Goal: Task Accomplishment & Management: Use online tool/utility

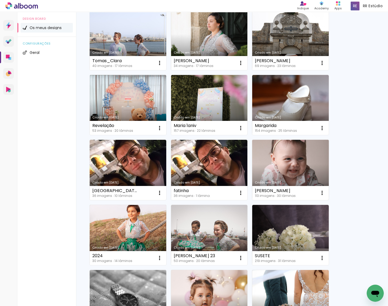
scroll to position [192, 0]
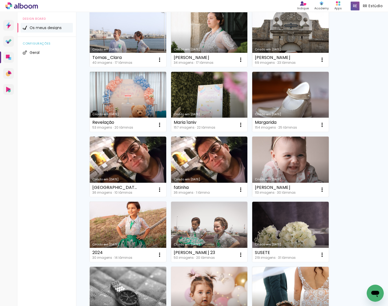
click at [291, 167] on link "Criado em [DATE]" at bounding box center [290, 167] width 77 height 60
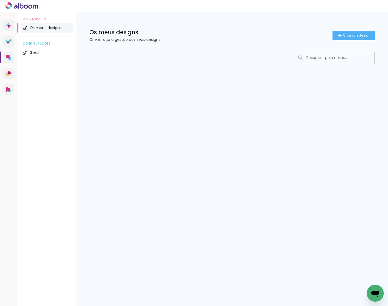
click at [333, 57] on input at bounding box center [342, 57] width 76 height 11
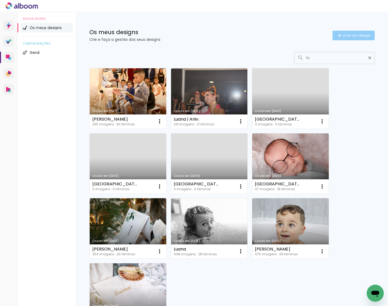
type input "lu"
type paper-input "lu"
click at [352, 34] on span "Criar um design" at bounding box center [357, 35] width 28 height 3
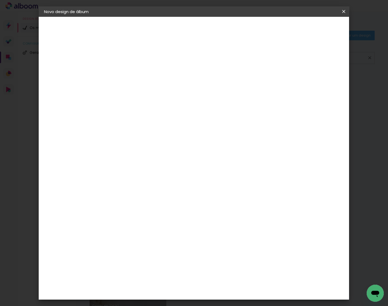
click at [131, 76] on div at bounding box center [131, 76] width 0 height 1
type input "[GEOGRAPHIC_DATA]"
type paper-input "[GEOGRAPHIC_DATA]"
click at [0, 0] on slot "Avançar" at bounding box center [0, 0] width 0 height 0
click at [210, 82] on paper-item "Tamanho Livre" at bounding box center [189, 82] width 40 height 14
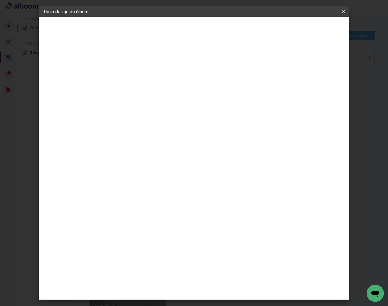
click at [0, 0] on slot "Avançar" at bounding box center [0, 0] width 0 height 0
click at [120, 142] on input "30" at bounding box center [115, 143] width 14 height 8
type input "3"
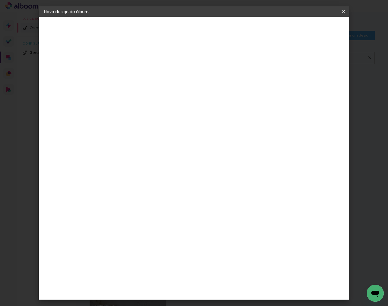
type input "25"
type paper-input "25"
type input "6"
type input "50"
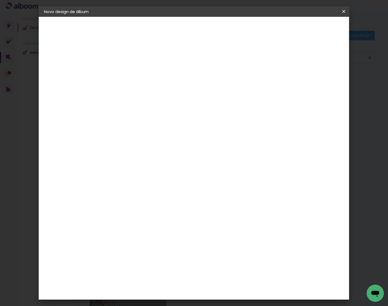
type paper-input "50"
drag, startPoint x: 329, startPoint y: 28, endPoint x: 377, endPoint y: 53, distance: 54.4
click at [315, 28] on span "Iniciar design" at bounding box center [302, 28] width 24 height 4
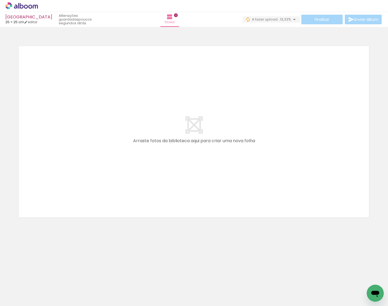
click at [286, 20] on span "13,33%" at bounding box center [285, 19] width 11 height 5
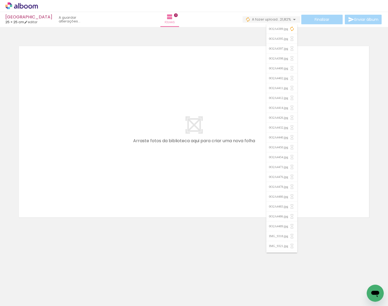
click at [284, 20] on span "21,82%" at bounding box center [285, 19] width 11 height 5
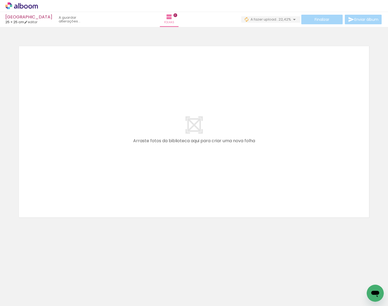
click at [286, 20] on span "22,42%" at bounding box center [285, 19] width 13 height 5
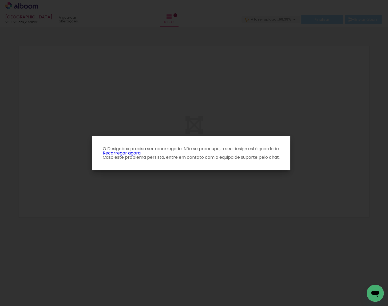
click at [118, 153] on link "Recarregar agora" at bounding box center [122, 153] width 38 height 6
click at [122, 153] on link "Recarregar agora" at bounding box center [122, 153] width 38 height 6
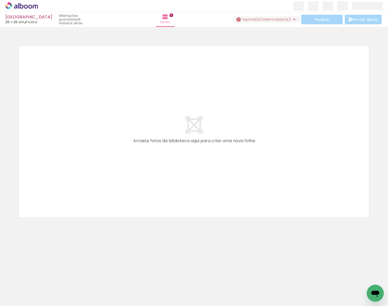
click at [275, 16] on paper-button "1 upload(s) interrompido(s)! 99,39%" at bounding box center [266, 19] width 67 height 6
click at [0, 0] on slot "Pesquisar arquivos interrompidos" at bounding box center [0, 0] width 0 height 0
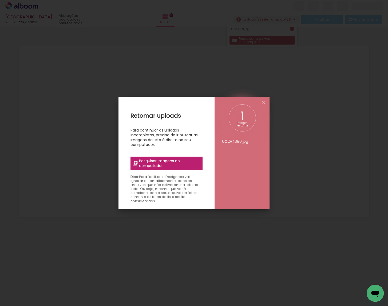
click at [148, 162] on span "Pesquisar imagens no computador" at bounding box center [169, 164] width 60 height 10
click at [0, 0] on input "file" at bounding box center [0, 0] width 0 height 0
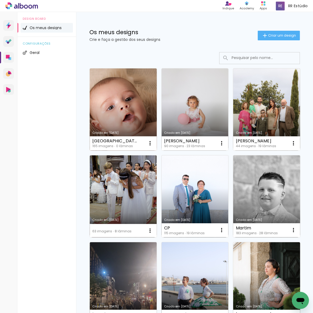
click at [128, 99] on link "Criado em [DATE]" at bounding box center [123, 109] width 67 height 82
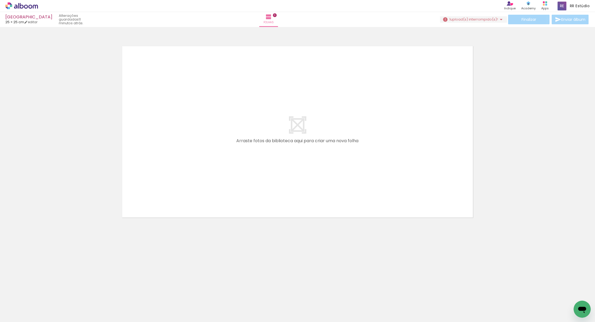
scroll to position [0, 3]
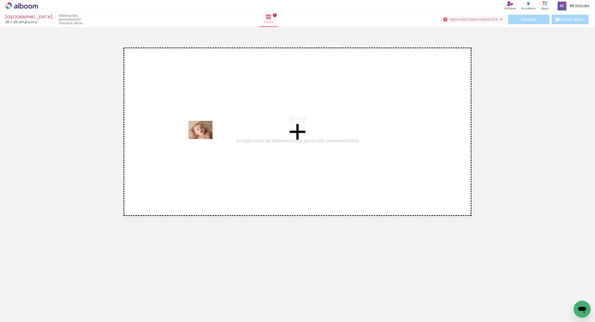
drag, startPoint x: 77, startPoint y: 290, endPoint x: 204, endPoint y: 138, distance: 198.3
click at [204, 138] on quentale-workspace at bounding box center [297, 161] width 595 height 322
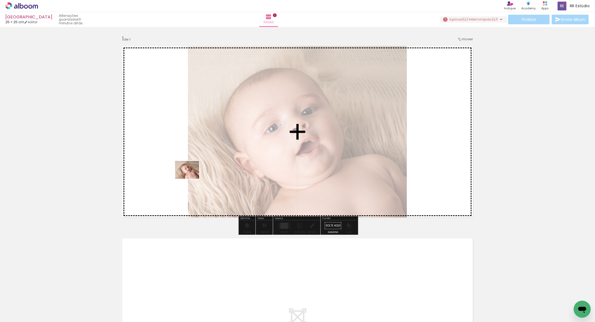
drag, startPoint x: 151, startPoint y: 229, endPoint x: 179, endPoint y: 248, distance: 34.3
click at [192, 175] on quentale-workspace at bounding box center [297, 161] width 595 height 322
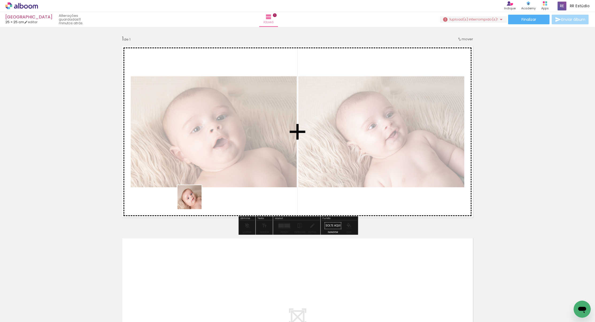
drag, startPoint x: 172, startPoint y: 231, endPoint x: 196, endPoint y: 195, distance: 44.1
click at [196, 195] on quentale-workspace at bounding box center [297, 161] width 595 height 322
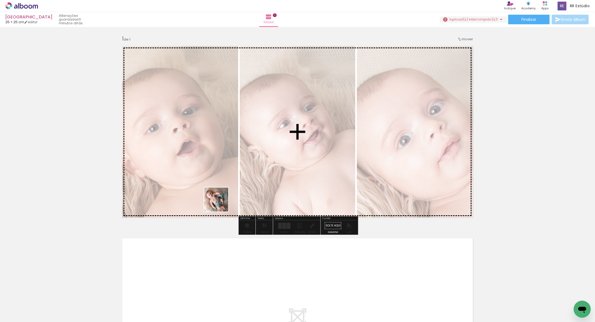
click at [222, 196] on quentale-workspace at bounding box center [297, 161] width 595 height 322
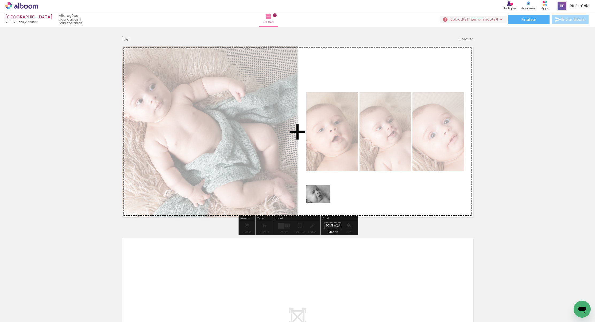
drag, startPoint x: 263, startPoint y: 304, endPoint x: 322, endPoint y: 201, distance: 118.5
click at [313, 201] on quentale-workspace at bounding box center [297, 161] width 595 height 322
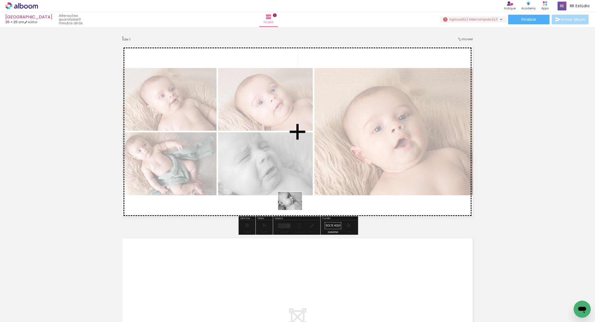
drag, startPoint x: 240, startPoint y: 299, endPoint x: 294, endPoint y: 208, distance: 106.1
click at [294, 208] on quentale-workspace at bounding box center [297, 161] width 595 height 322
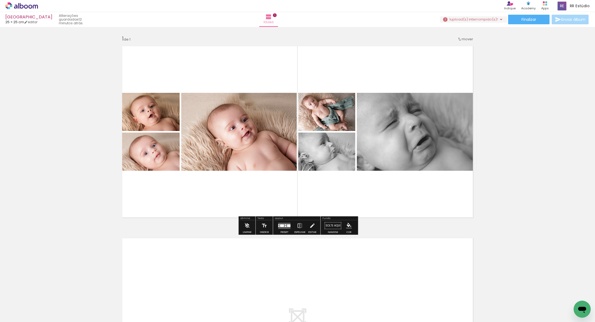
click at [285, 227] on div at bounding box center [286, 226] width 2 height 1
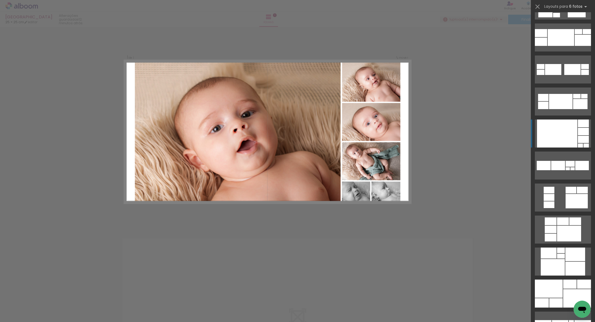
scroll to position [245, 0]
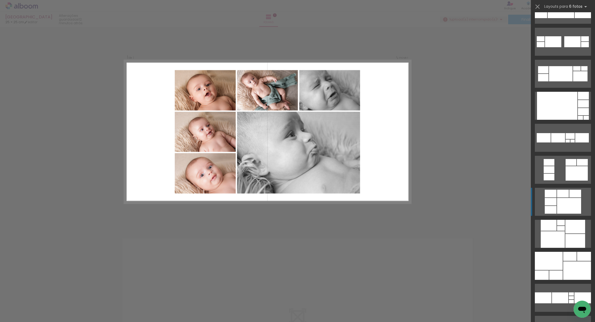
click at [313, 205] on div at bounding box center [569, 206] width 24 height 16
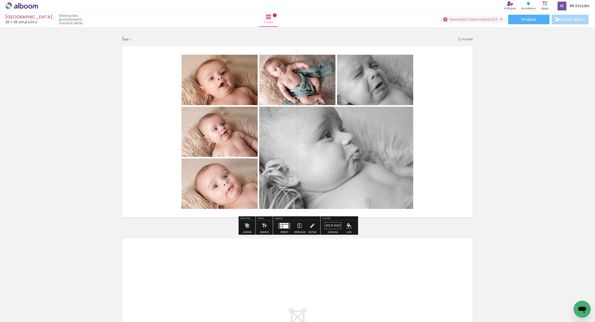
click at [283, 226] on div at bounding box center [285, 226] width 5 height 3
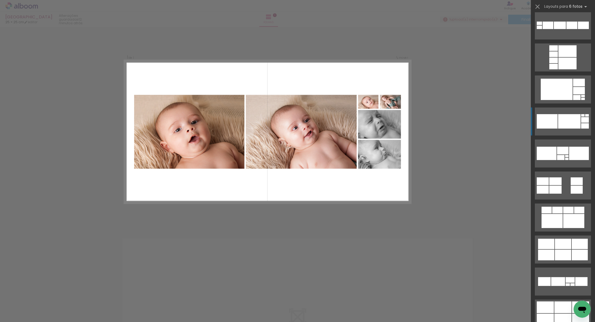
scroll to position [1110, 0]
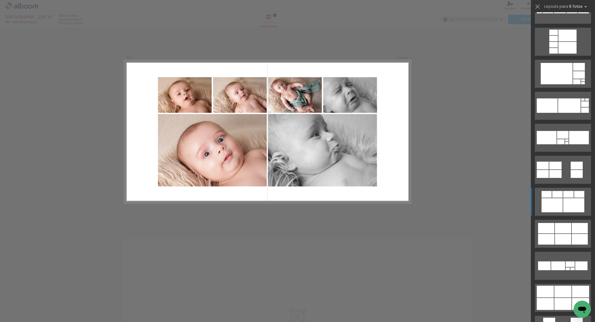
click at [313, 204] on div at bounding box center [573, 205] width 21 height 14
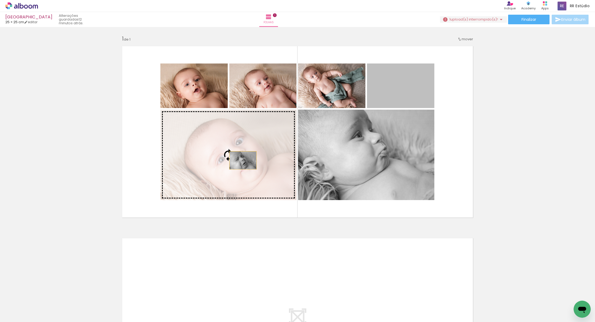
drag, startPoint x: 409, startPoint y: 95, endPoint x: 231, endPoint y: 163, distance: 190.9
click at [0, 0] on slot at bounding box center [0, 0] width 0 height 0
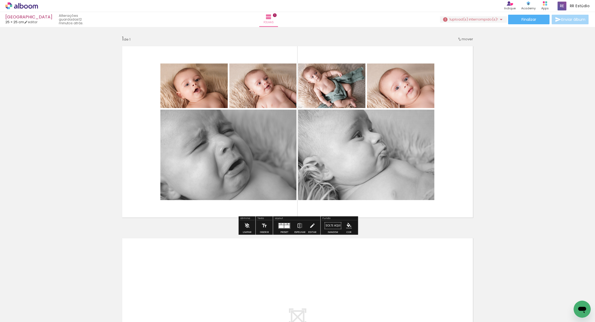
scroll to position [0, 0]
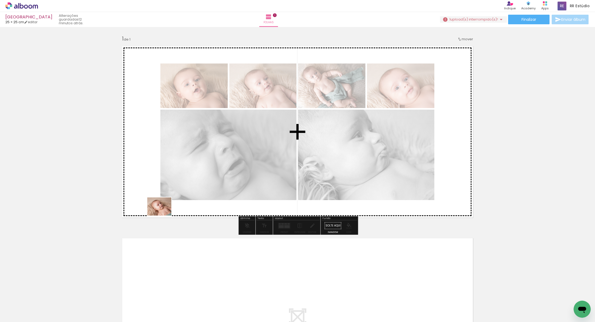
drag, startPoint x: 205, startPoint y: 301, endPoint x: 163, endPoint y: 213, distance: 97.0
click at [163, 213] on quentale-workspace at bounding box center [297, 161] width 595 height 322
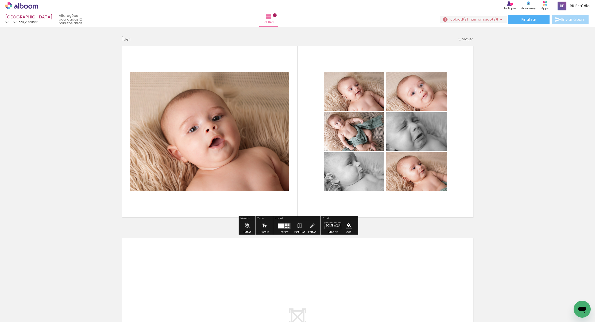
click at [287, 226] on div at bounding box center [288, 225] width 2 height 1
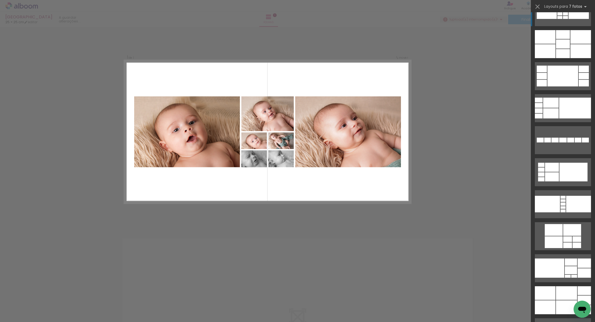
scroll to position [532, 0]
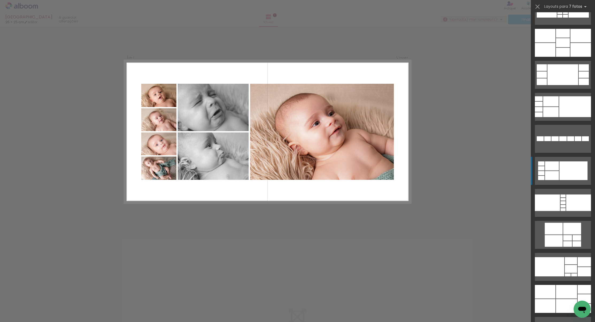
click at [313, 176] on quentale-layouter at bounding box center [563, 171] width 56 height 28
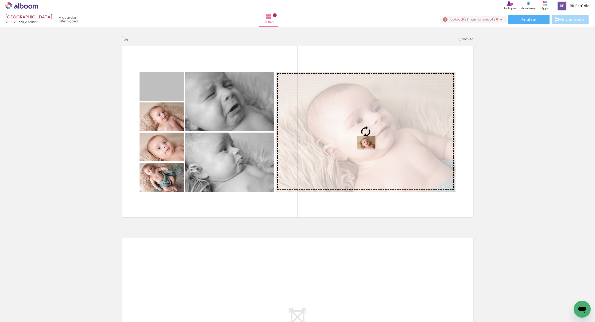
drag, startPoint x: 169, startPoint y: 93, endPoint x: 249, endPoint y: 141, distance: 93.8
click at [0, 0] on slot at bounding box center [0, 0] width 0 height 0
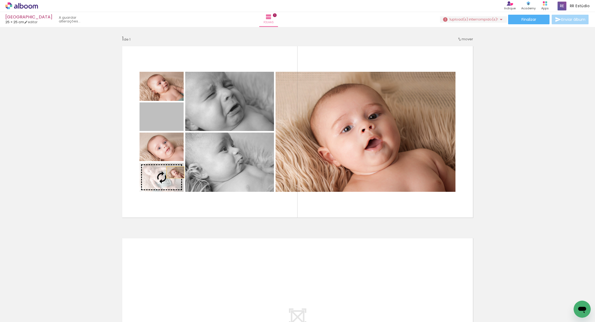
drag, startPoint x: 179, startPoint y: 120, endPoint x: 175, endPoint y: 176, distance: 55.9
click at [0, 0] on slot at bounding box center [0, 0] width 0 height 0
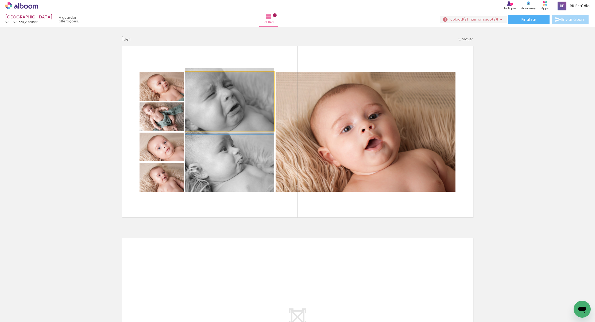
drag, startPoint x: 206, startPoint y: 95, endPoint x: 210, endPoint y: 95, distance: 4.3
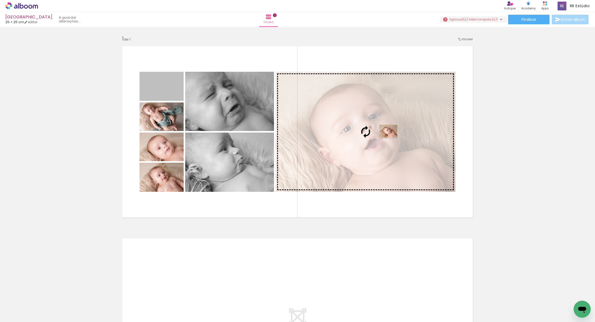
drag, startPoint x: 169, startPoint y: 91, endPoint x: 388, endPoint y: 131, distance: 223.0
click at [0, 0] on slot at bounding box center [0, 0] width 0 height 0
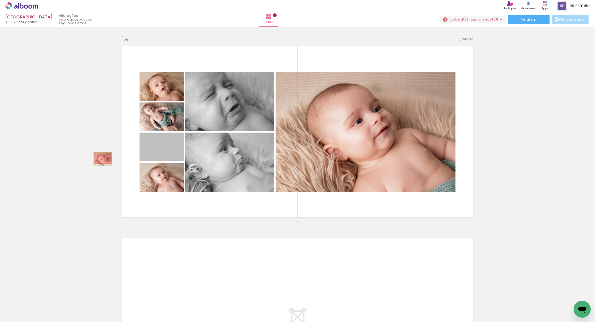
drag, startPoint x: 165, startPoint y: 151, endPoint x: 213, endPoint y: 182, distance: 56.9
click at [103, 158] on div "Inserir folha 1 de 1" at bounding box center [297, 221] width 595 height 385
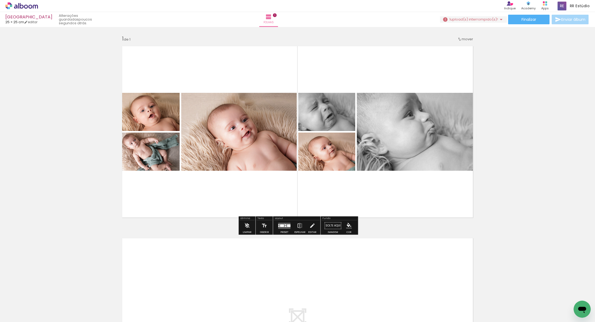
click at [285, 224] on div at bounding box center [286, 224] width 2 height 1
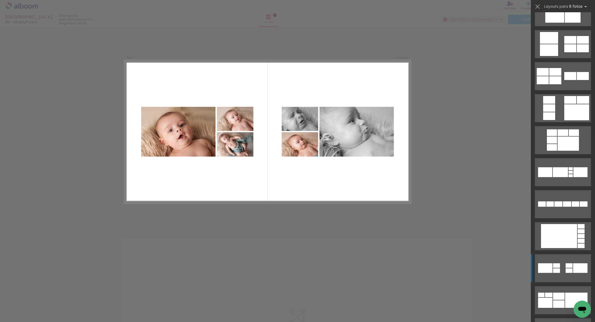
scroll to position [910, 0]
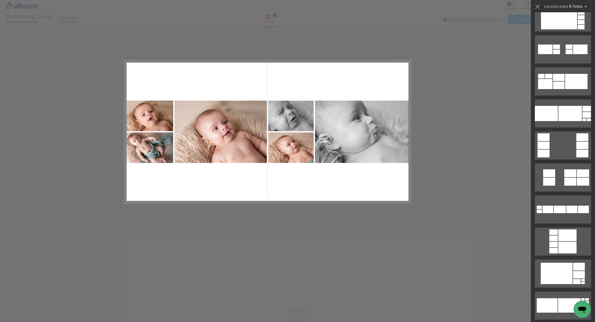
click at [313, 239] on div "Confirmar Cancelar" at bounding box center [297, 226] width 595 height 398
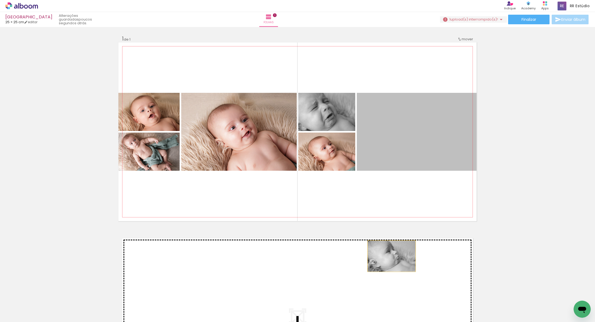
drag, startPoint x: 448, startPoint y: 139, endPoint x: 347, endPoint y: 127, distance: 101.6
click at [313, 256] on div "Inserir folha 1 de 1" at bounding box center [297, 221] width 595 height 385
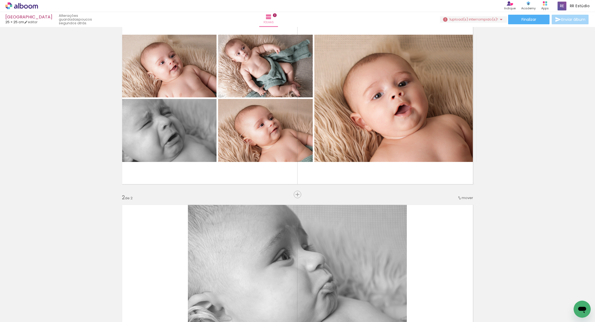
scroll to position [5, 0]
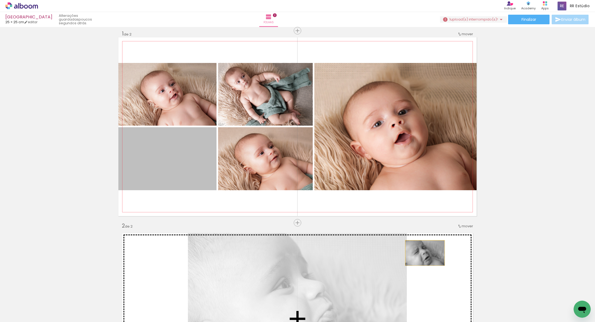
drag, startPoint x: 171, startPoint y: 154, endPoint x: 408, endPoint y: 235, distance: 250.6
click at [313, 256] on div "Inserir folha 1 de 2 Inserir folha 2 de 2" at bounding box center [297, 312] width 595 height 577
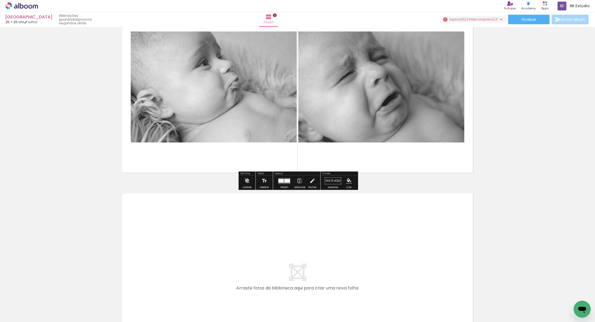
click at [286, 180] on div at bounding box center [287, 181] width 6 height 4
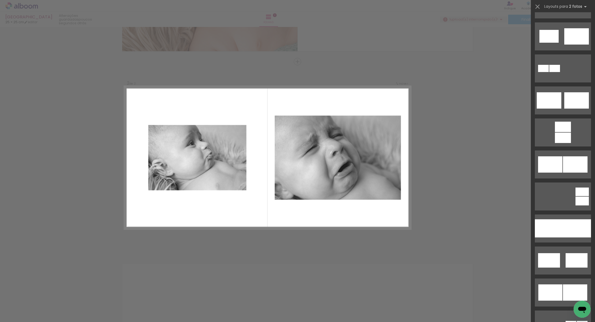
scroll to position [165, 0]
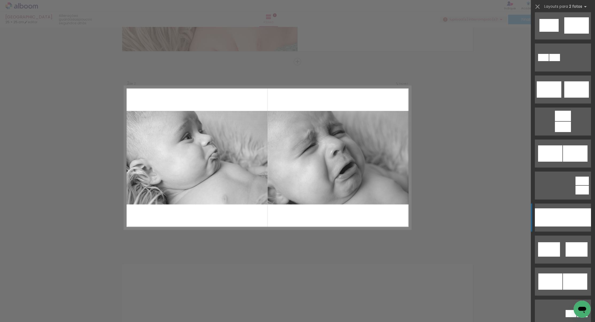
click at [313, 214] on div at bounding box center [577, 218] width 28 height 18
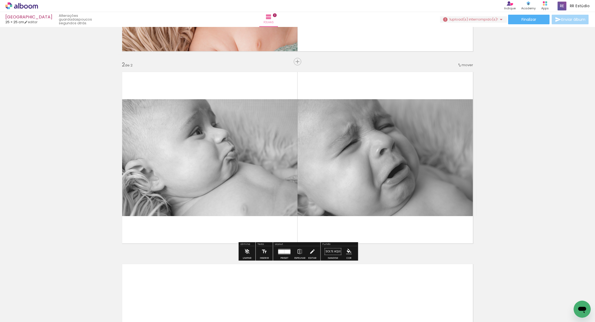
click at [313, 153] on div at bounding box center [386, 158] width 179 height 134
click at [312, 254] on iron-icon at bounding box center [312, 252] width 6 height 11
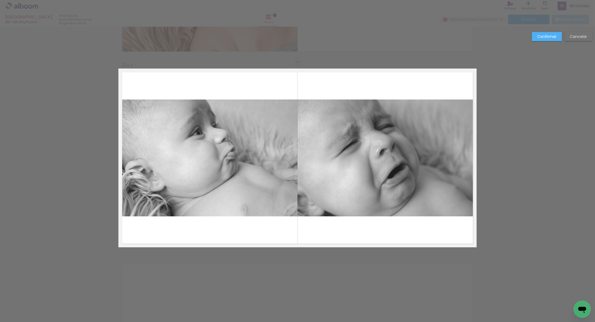
click at [313, 155] on album-spread "2 de 2" at bounding box center [297, 158] width 358 height 179
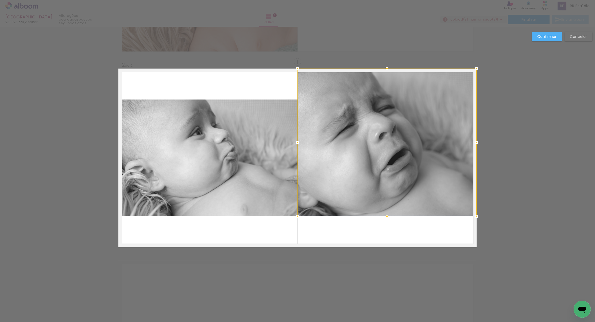
drag, startPoint x: 386, startPoint y: 100, endPoint x: 393, endPoint y: 50, distance: 50.4
click at [313, 50] on div "Inserir folha 1 de 2 Inserir folha 2 de 2 Confirmar Cancelar" at bounding box center [297, 156] width 595 height 590
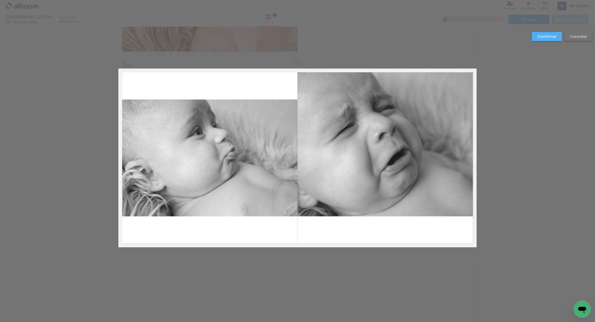
click at [313, 89] on quentale-photo at bounding box center [386, 143] width 179 height 148
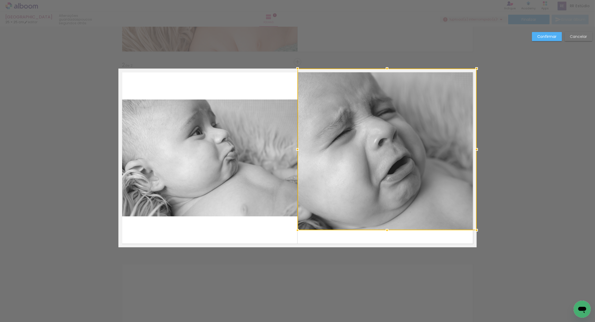
drag, startPoint x: 385, startPoint y: 215, endPoint x: 395, endPoint y: 243, distance: 30.0
click at [313, 272] on div "Inserir folha 1 de 2 Inserir folha 2 de 2 Confirmar Cancelar" at bounding box center [297, 156] width 595 height 590
click at [313, 220] on div at bounding box center [386, 150] width 179 height 162
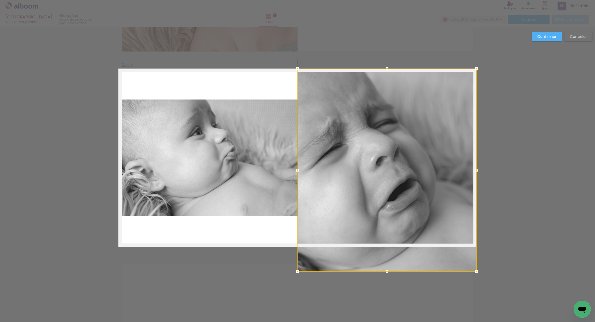
drag, startPoint x: 388, startPoint y: 233, endPoint x: 386, endPoint y: 256, distance: 23.3
click at [313, 256] on div at bounding box center [386, 170] width 179 height 203
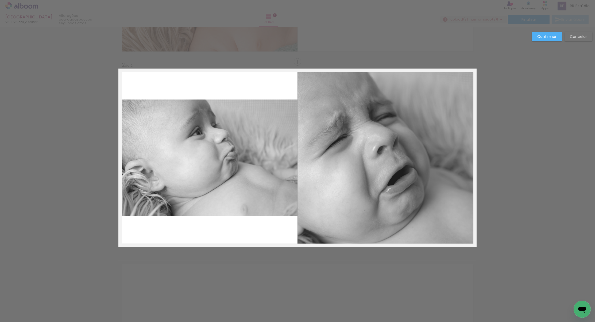
click at [313, 232] on quentale-photo at bounding box center [386, 158] width 179 height 179
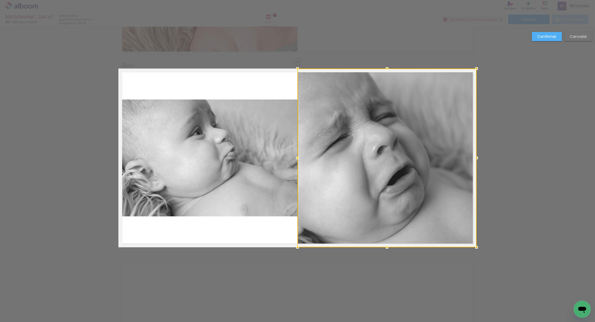
click at [0, 0] on slot "Confirmar" at bounding box center [0, 0] width 0 height 0
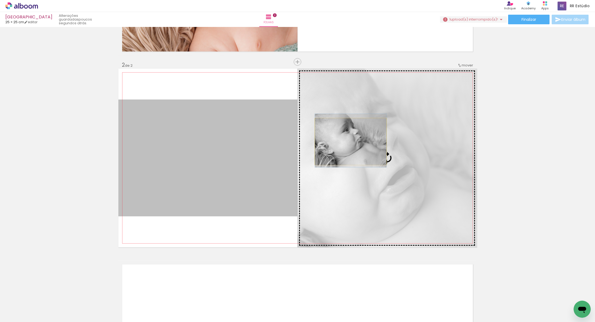
drag, startPoint x: 238, startPoint y: 145, endPoint x: 350, endPoint y: 142, distance: 112.5
click at [0, 0] on slot at bounding box center [0, 0] width 0 height 0
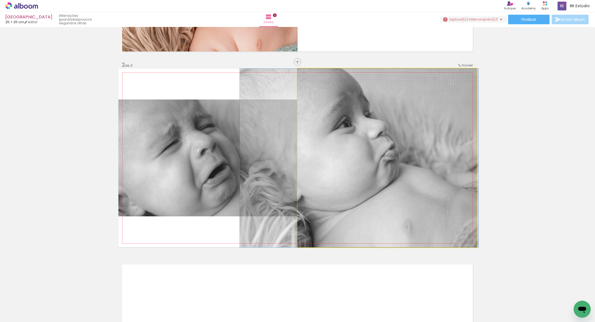
drag, startPoint x: 384, startPoint y: 151, endPoint x: 354, endPoint y: 156, distance: 30.0
click at [313, 156] on div at bounding box center [359, 158] width 239 height 179
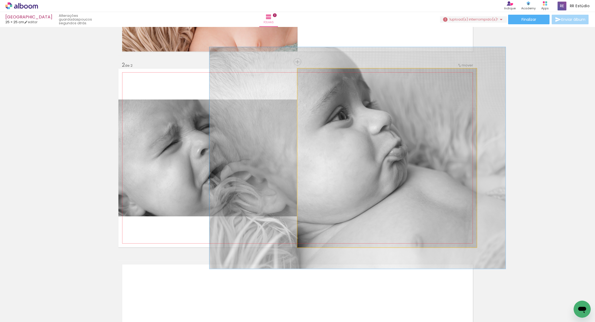
type paper-slider "135"
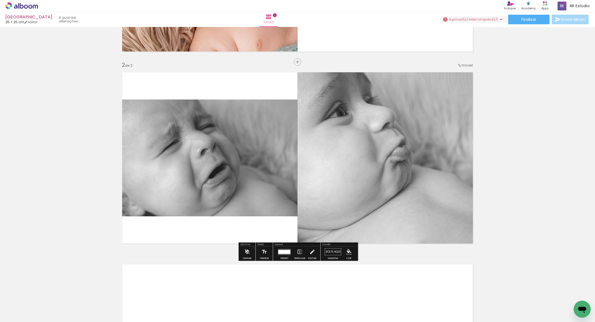
drag, startPoint x: 310, startPoint y: 75, endPoint x: 317, endPoint y: 75, distance: 6.7
click at [313, 75] on div at bounding box center [316, 74] width 3 height 3
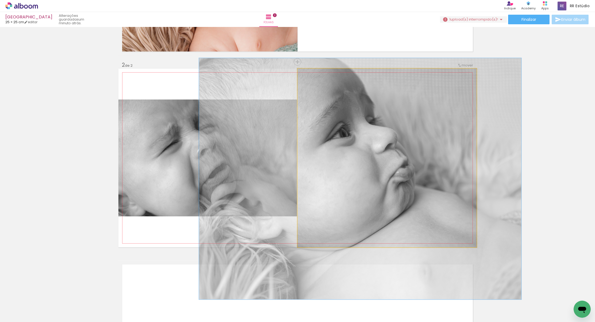
drag, startPoint x: 370, startPoint y: 119, endPoint x: 372, endPoint y: 143, distance: 23.7
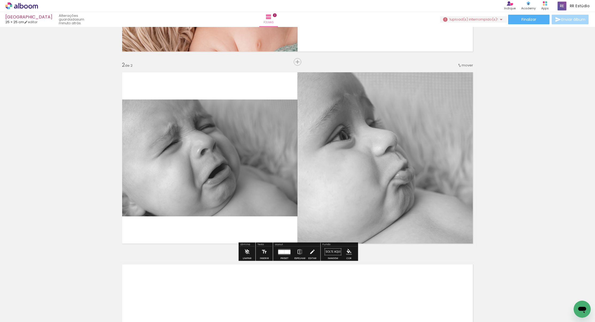
click at [313, 138] on div "Inserir folha 1 de 2 Inserir folha 2 de 2" at bounding box center [297, 151] width 595 height 577
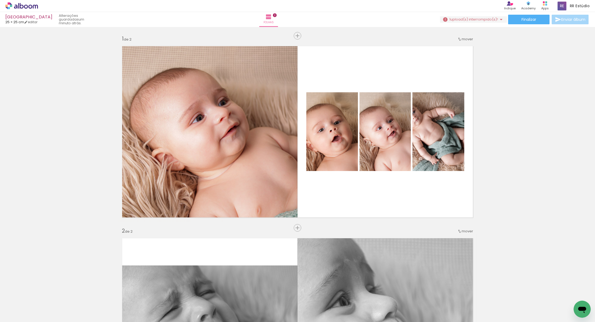
scroll to position [0, 0]
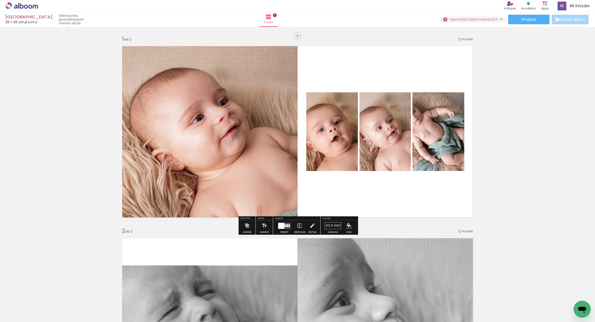
click at [282, 228] on div at bounding box center [281, 226] width 6 height 6
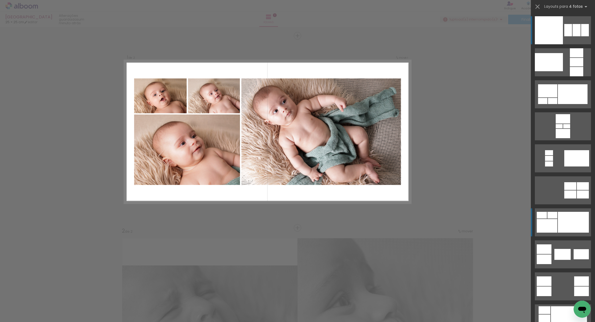
click at [313, 224] on div at bounding box center [573, 222] width 31 height 21
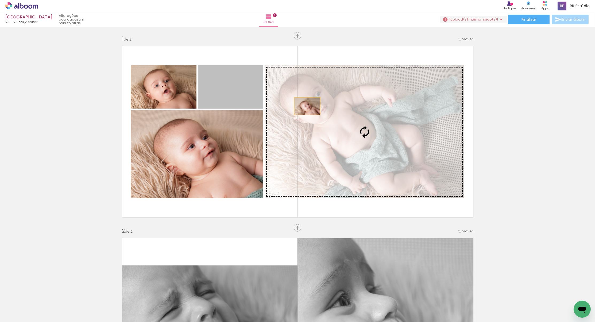
drag, startPoint x: 230, startPoint y: 90, endPoint x: 311, endPoint y: 107, distance: 83.3
click at [0, 0] on slot at bounding box center [0, 0] width 0 height 0
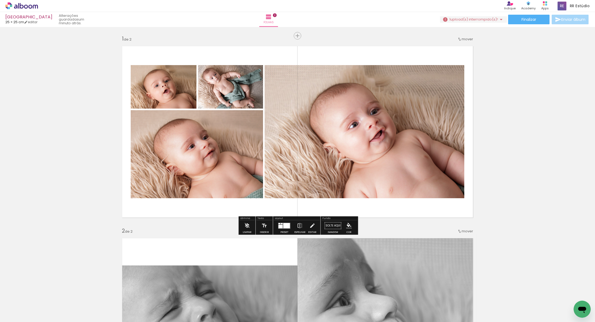
scroll to position [2, 0]
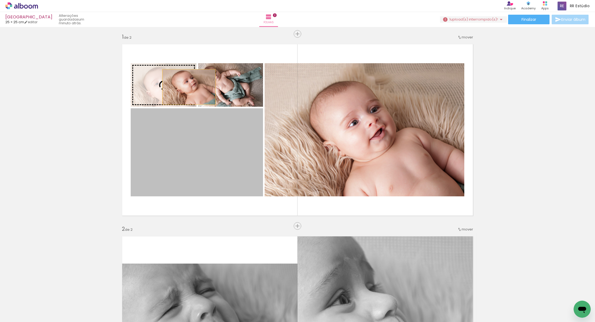
drag, startPoint x: 200, startPoint y: 102, endPoint x: 187, endPoint y: 84, distance: 22.5
click at [0, 0] on slot at bounding box center [0, 0] width 0 height 0
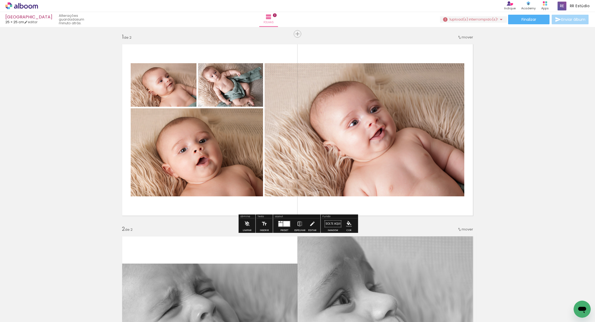
scroll to position [0, 0]
click at [300, 223] on iron-icon at bounding box center [300, 224] width 6 height 11
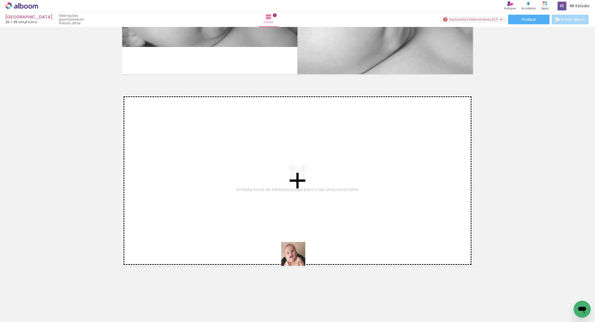
drag, startPoint x: 297, startPoint y: 258, endPoint x: 294, endPoint y: 209, distance: 49.5
click at [294, 209] on quentale-workspace at bounding box center [297, 161] width 595 height 322
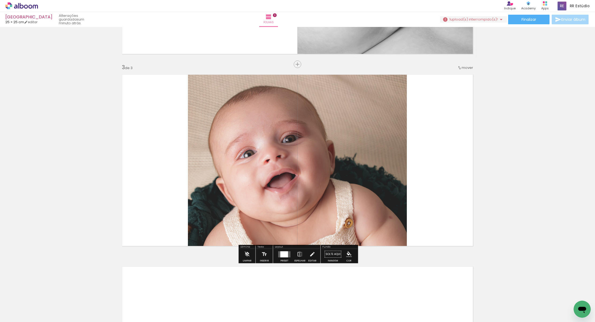
scroll to position [358, 0]
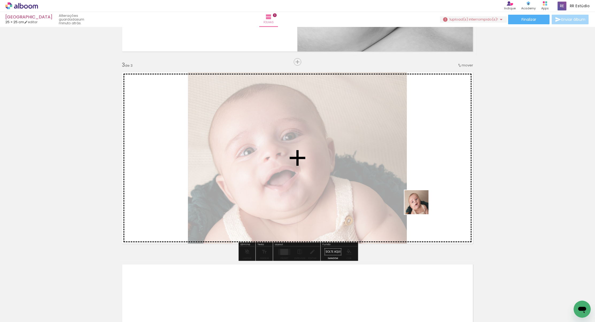
click at [313, 205] on quentale-workspace at bounding box center [297, 161] width 595 height 322
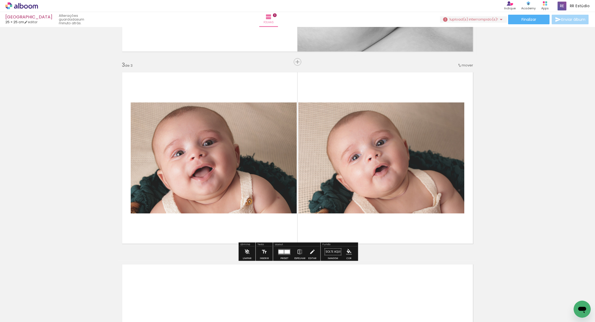
scroll to position [0, 88]
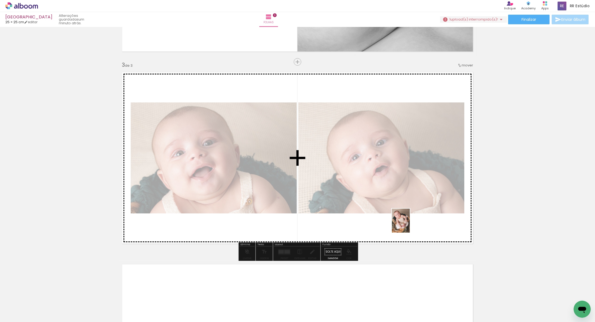
drag, startPoint x: 390, startPoint y: 306, endPoint x: 408, endPoint y: 225, distance: 83.4
click at [313, 225] on quentale-workspace at bounding box center [297, 161] width 595 height 322
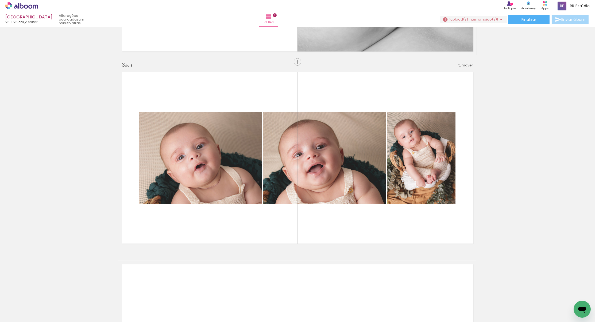
scroll to position [0, 230]
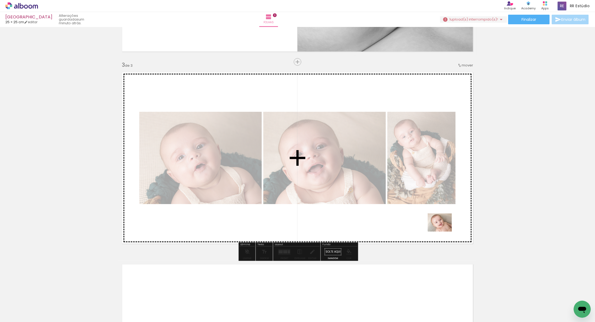
drag, startPoint x: 458, startPoint y: 307, endPoint x: 443, endPoint y: 230, distance: 78.6
click at [313, 230] on quentale-workspace at bounding box center [297, 161] width 595 height 322
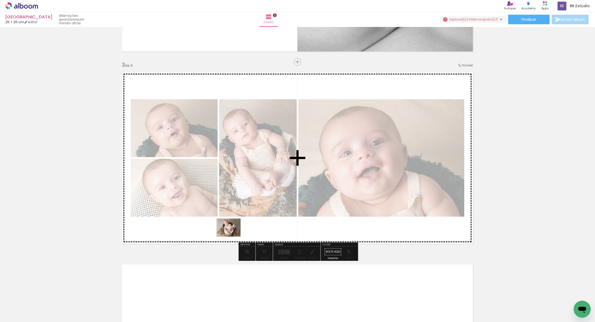
scroll to position [360, 0]
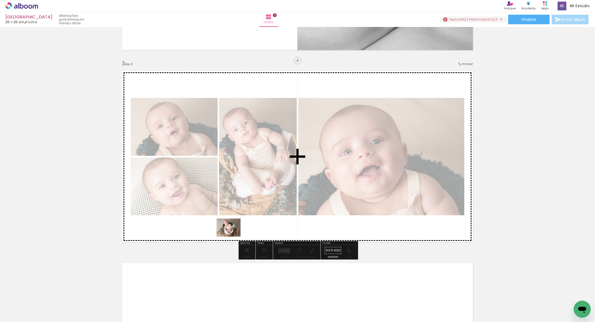
drag, startPoint x: 224, startPoint y: 306, endPoint x: 232, endPoint y: 235, distance: 72.1
click at [232, 235] on quentale-workspace at bounding box center [297, 161] width 595 height 322
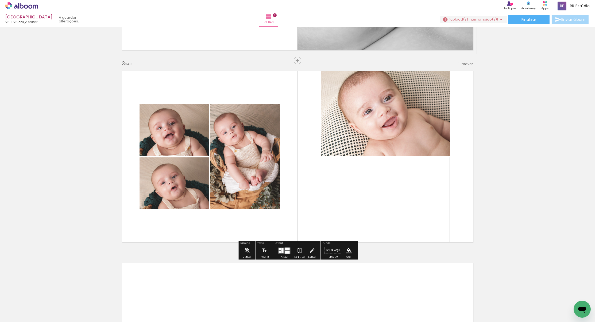
scroll to position [0, 0]
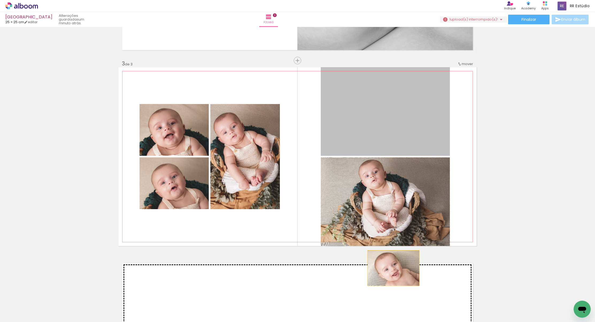
drag, startPoint x: 402, startPoint y: 200, endPoint x: 393, endPoint y: 268, distance: 68.9
click at [313, 268] on div "Inserir folha 1 de 3 Inserir folha 2 de 3 Inserir folha 3 de 3" at bounding box center [297, 54] width 595 height 770
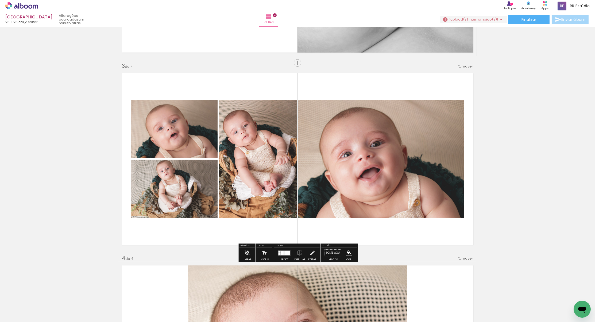
scroll to position [359, 0]
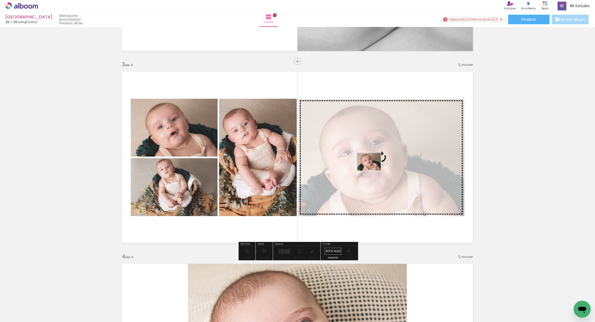
drag, startPoint x: 173, startPoint y: 307, endPoint x: 373, endPoint y: 169, distance: 242.3
click at [313, 169] on quentale-workspace at bounding box center [297, 161] width 595 height 322
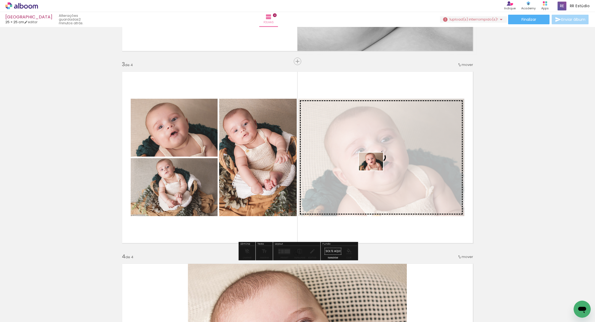
drag, startPoint x: 349, startPoint y: 282, endPoint x: 375, endPoint y: 169, distance: 116.3
click at [313, 169] on quentale-workspace at bounding box center [297, 161] width 595 height 322
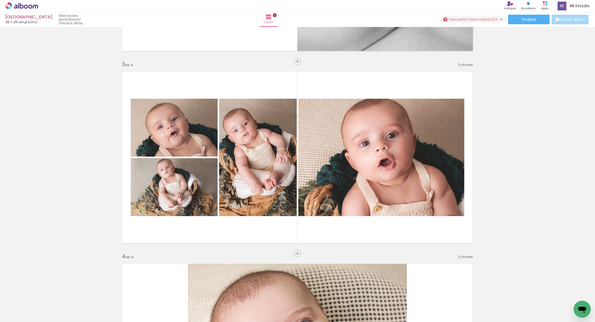
scroll to position [0, 228]
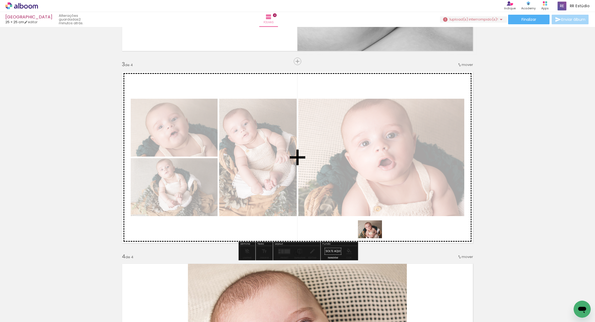
drag, startPoint x: 370, startPoint y: 297, endPoint x: 374, endPoint y: 237, distance: 60.8
click at [313, 237] on quentale-workspace at bounding box center [297, 161] width 595 height 322
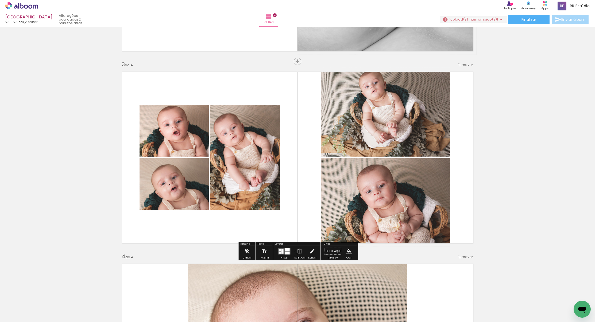
scroll to position [350, 0]
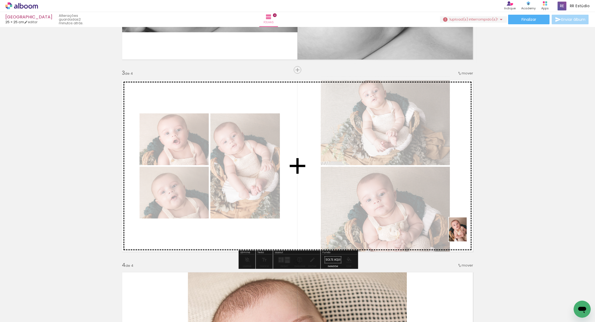
drag, startPoint x: 431, startPoint y: 303, endPoint x: 465, endPoint y: 234, distance: 76.9
click at [313, 234] on quentale-workspace at bounding box center [297, 161] width 595 height 322
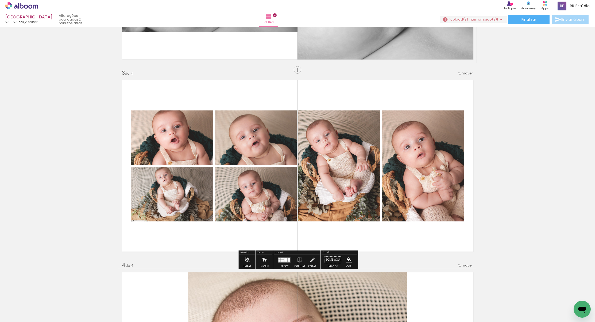
click at [287, 258] on quentale-layouter at bounding box center [284, 260] width 12 height 6
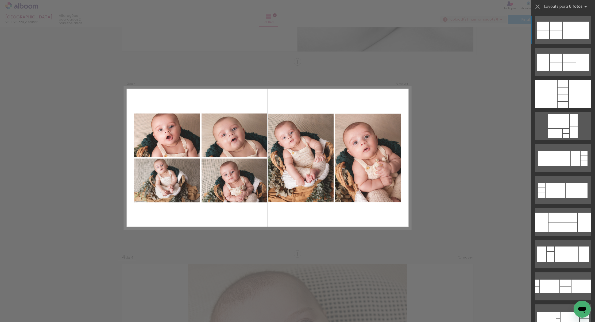
scroll to position [359, 0]
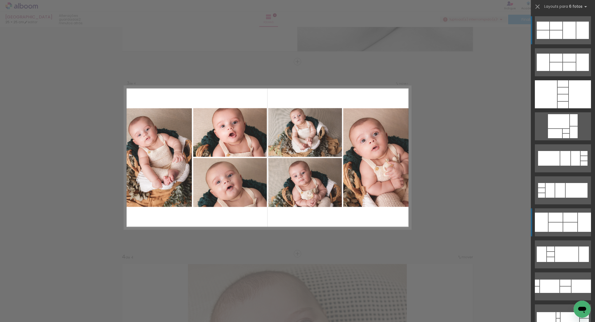
click at [313, 222] on div at bounding box center [570, 217] width 14 height 9
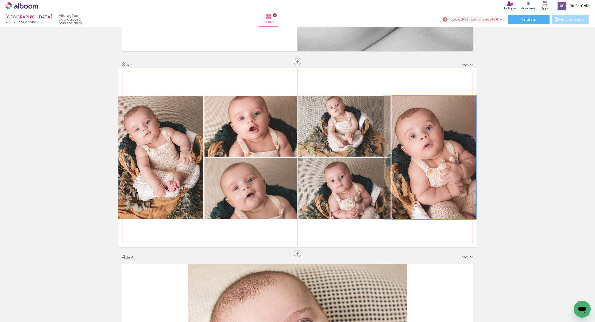
drag, startPoint x: 456, startPoint y: 198, endPoint x: 443, endPoint y: 198, distance: 13.1
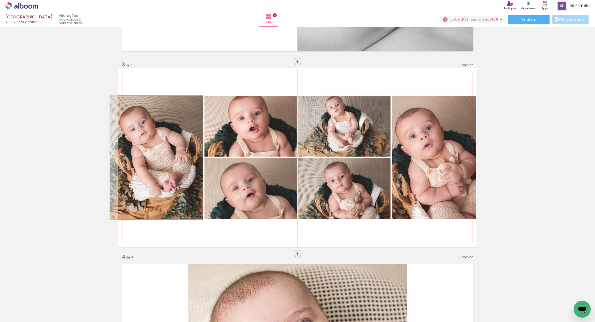
drag, startPoint x: 196, startPoint y: 179, endPoint x: 190, endPoint y: 189, distance: 11.2
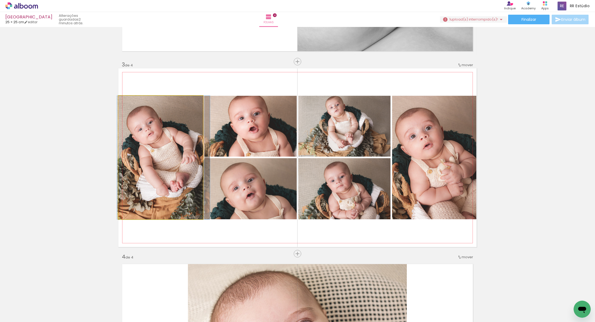
drag, startPoint x: 173, startPoint y: 173, endPoint x: 179, endPoint y: 174, distance: 6.6
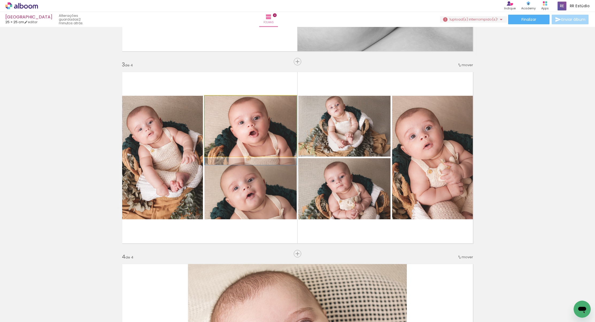
drag, startPoint x: 248, startPoint y: 120, endPoint x: 249, endPoint y: 142, distance: 22.2
click at [246, 137] on div at bounding box center [250, 130] width 92 height 69
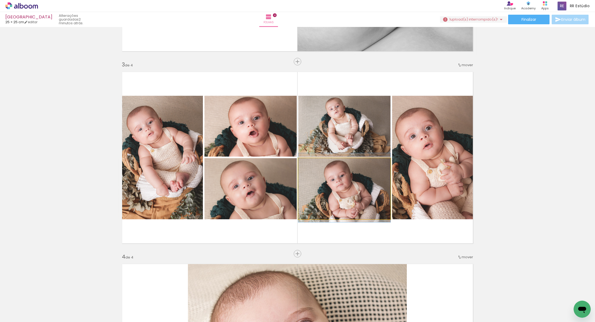
click at [313, 184] on div at bounding box center [344, 187] width 92 height 69
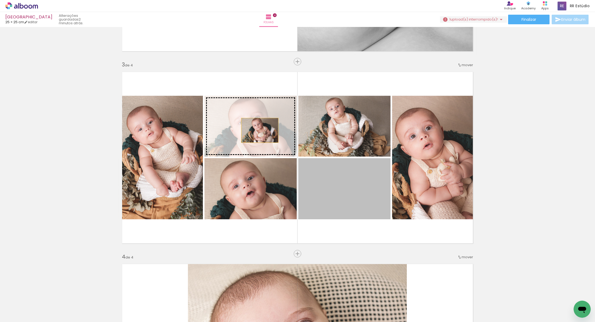
drag, startPoint x: 358, startPoint y: 188, endPoint x: 260, endPoint y: 131, distance: 114.0
click at [0, 0] on slot at bounding box center [0, 0] width 0 height 0
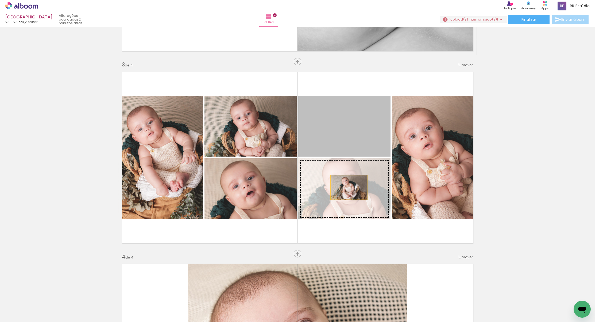
drag, startPoint x: 345, startPoint y: 158, endPoint x: 349, endPoint y: 189, distance: 30.9
click at [0, 0] on slot at bounding box center [0, 0] width 0 height 0
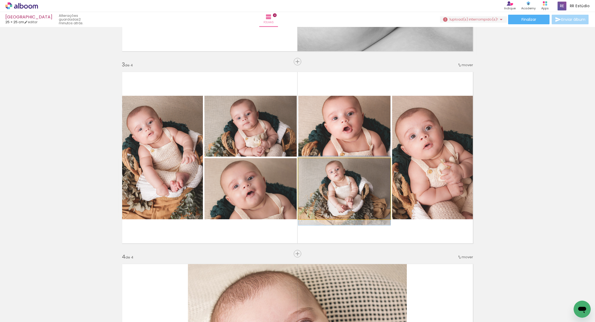
click at [313, 192] on div at bounding box center [344, 190] width 92 height 69
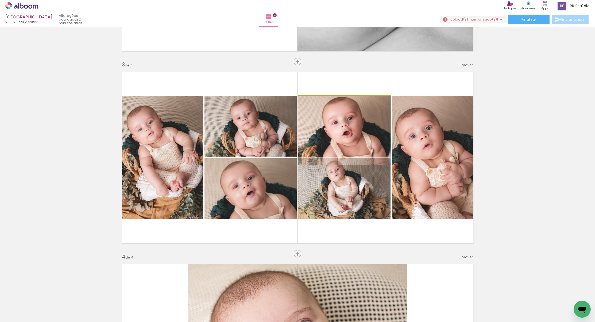
drag, startPoint x: 351, startPoint y: 138, endPoint x: 352, endPoint y: 148, distance: 9.4
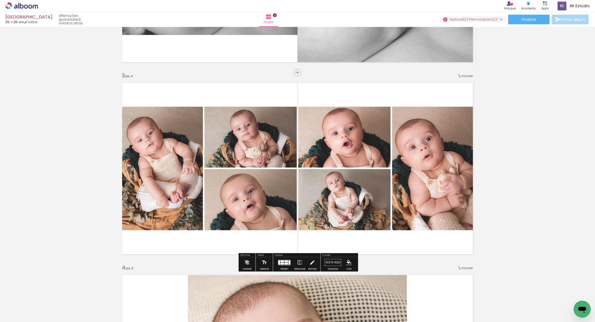
scroll to position [347, 0]
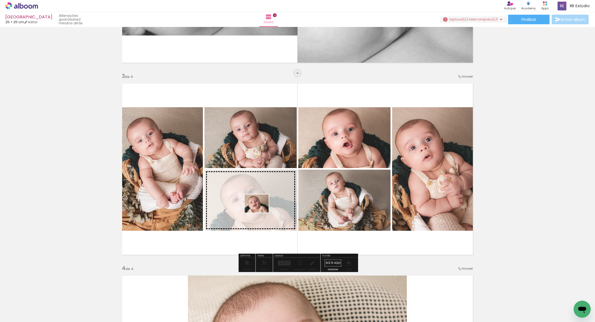
drag, startPoint x: 77, startPoint y: 282, endPoint x: 260, endPoint y: 211, distance: 196.2
click at [260, 211] on quentale-workspace at bounding box center [297, 161] width 595 height 322
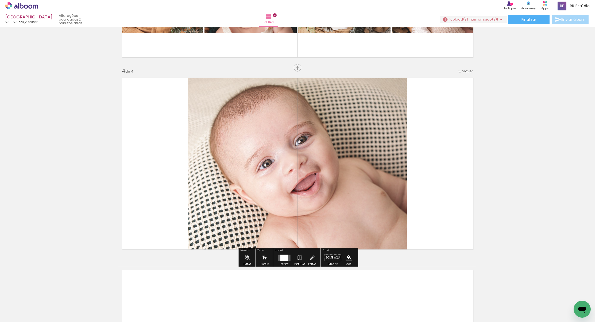
scroll to position [0, 426]
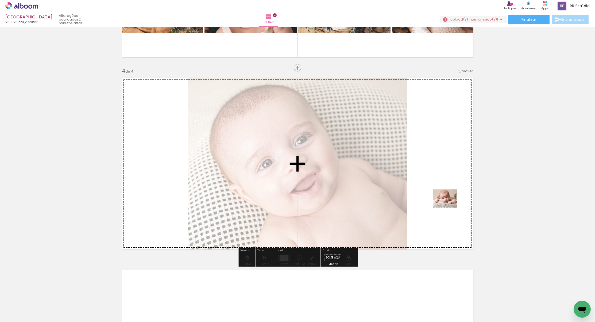
click at [313, 206] on quentale-workspace at bounding box center [297, 161] width 595 height 322
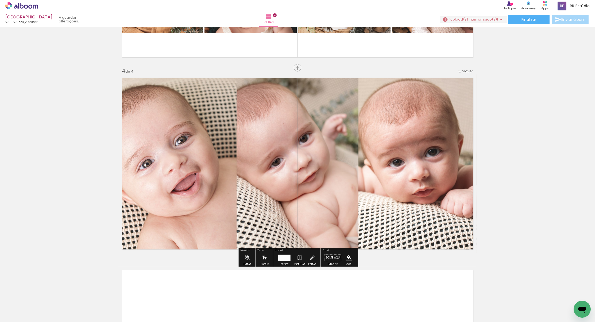
drag, startPoint x: 326, startPoint y: 236, endPoint x: 324, endPoint y: 219, distance: 16.7
click at [313, 219] on quentale-workspace at bounding box center [297, 161] width 595 height 322
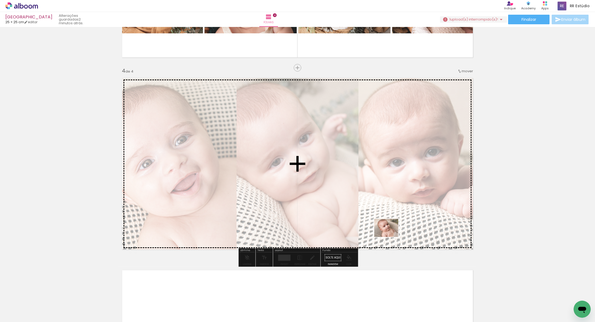
drag, startPoint x: 376, startPoint y: 293, endPoint x: 390, endPoint y: 236, distance: 58.8
click at [313, 236] on quentale-workspace at bounding box center [297, 161] width 595 height 322
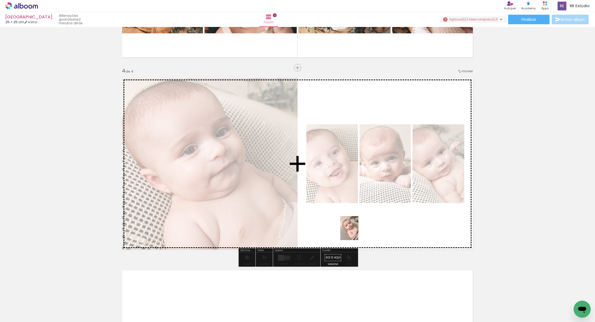
drag, startPoint x: 353, startPoint y: 298, endPoint x: 356, endPoint y: 232, distance: 65.8
click at [313, 232] on quentale-workspace at bounding box center [297, 161] width 595 height 322
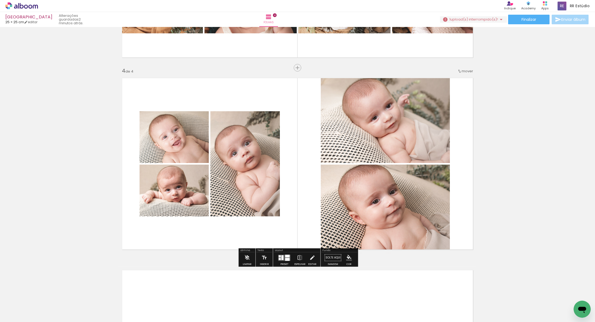
click at [285, 258] on quentale-layouter at bounding box center [284, 258] width 12 height 6
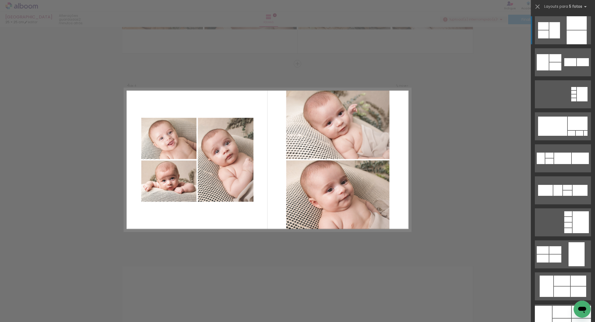
scroll to position [551, 0]
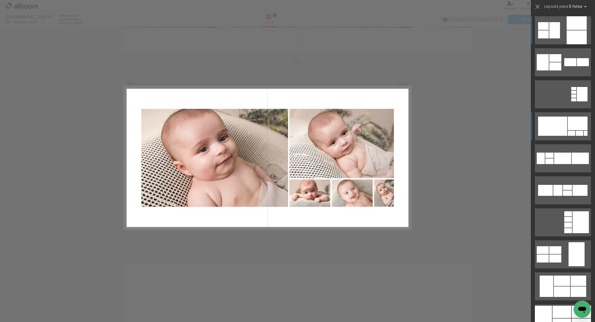
click at [313, 128] on div at bounding box center [552, 126] width 29 height 19
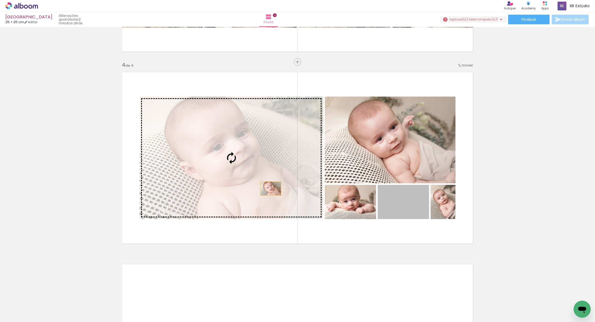
drag, startPoint x: 415, startPoint y: 204, endPoint x: 271, endPoint y: 189, distance: 145.6
click at [0, 0] on slot at bounding box center [0, 0] width 0 height 0
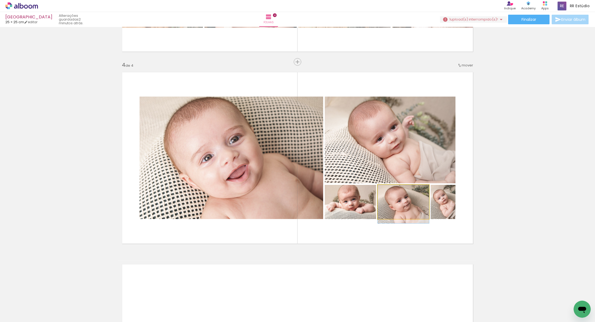
drag, startPoint x: 400, startPoint y: 205, endPoint x: 399, endPoint y: 213, distance: 8.0
drag, startPoint x: 358, startPoint y: 204, endPoint x: 360, endPoint y: 211, distance: 7.0
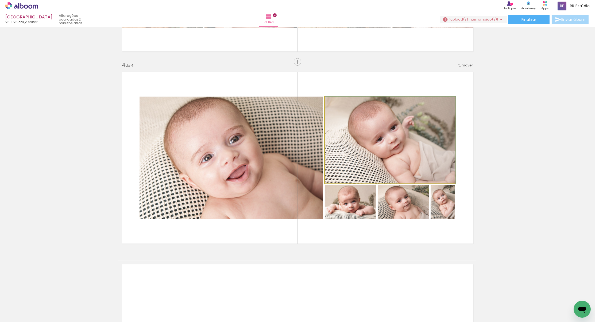
drag, startPoint x: 383, startPoint y: 140, endPoint x: 383, endPoint y: 153, distance: 13.1
click at [313, 151] on div at bounding box center [390, 140] width 131 height 87
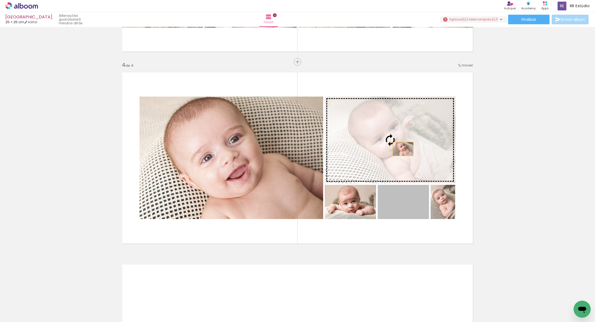
drag, startPoint x: 411, startPoint y: 206, endPoint x: 403, endPoint y: 149, distance: 57.2
click at [0, 0] on slot at bounding box center [0, 0] width 0 height 0
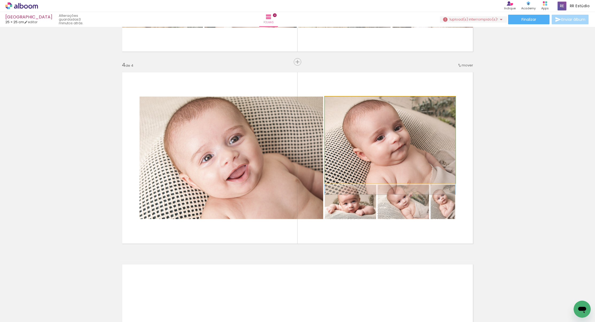
drag, startPoint x: 399, startPoint y: 129, endPoint x: 399, endPoint y: 147, distance: 18.4
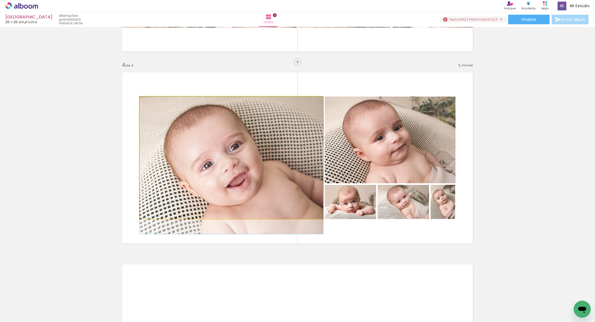
drag, startPoint x: 263, startPoint y: 142, endPoint x: 263, endPoint y: 154, distance: 11.5
click at [262, 154] on div at bounding box center [231, 166] width 184 height 138
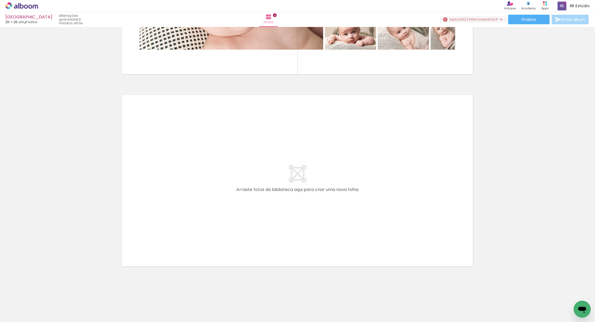
scroll to position [0, 664]
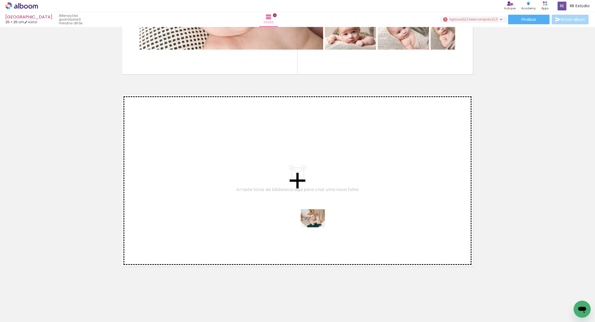
drag, startPoint x: 317, startPoint y: 305, endPoint x: 316, endPoint y: 218, distance: 86.6
click at [313, 218] on quentale-workspace at bounding box center [297, 161] width 595 height 322
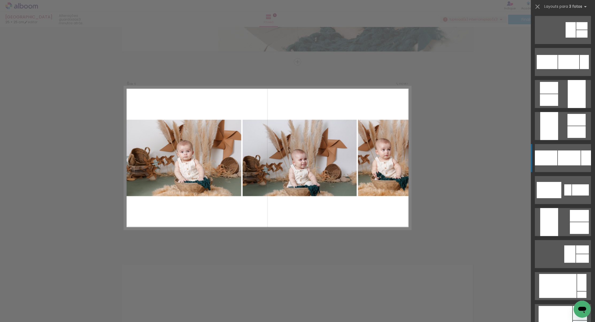
scroll to position [795, 0]
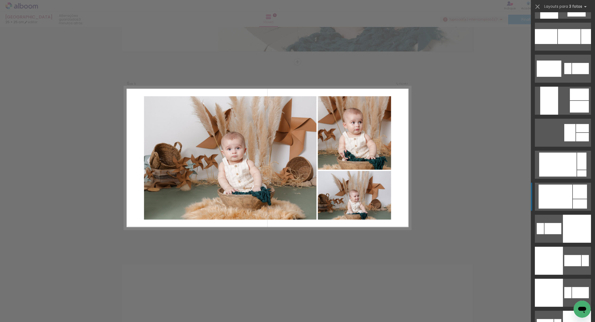
click at [572, 198] on div at bounding box center [579, 192] width 14 height 14
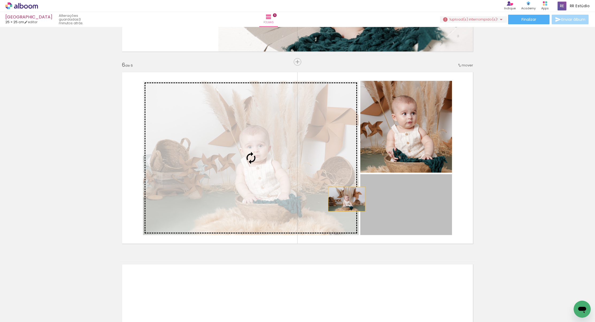
drag, startPoint x: 422, startPoint y: 209, endPoint x: 325, endPoint y: 194, distance: 98.1
click at [0, 0] on slot at bounding box center [0, 0] width 0 height 0
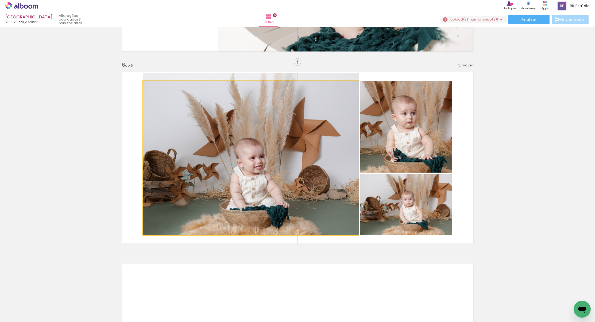
drag, startPoint x: 328, startPoint y: 196, endPoint x: 325, endPoint y: 188, distance: 8.4
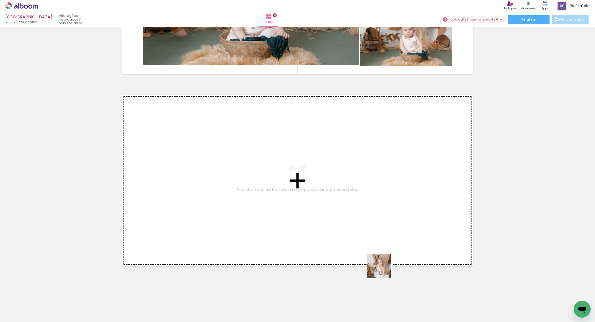
click at [383, 224] on quentale-workspace at bounding box center [297, 161] width 595 height 322
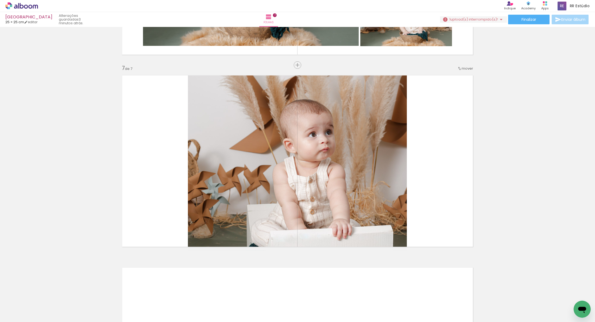
scroll to position [1128, 0]
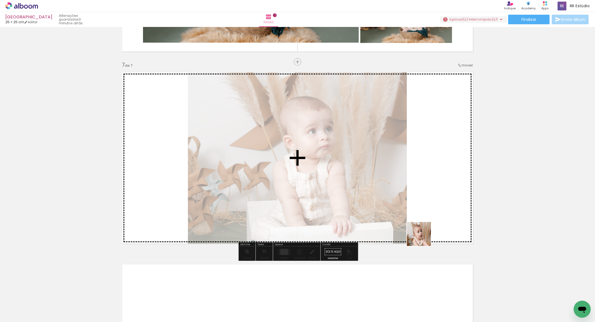
click at [435, 212] on quentale-workspace at bounding box center [297, 161] width 595 height 322
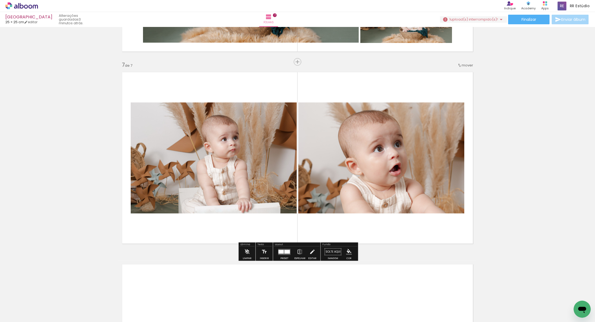
click at [289, 251] on div at bounding box center [284, 252] width 14 height 11
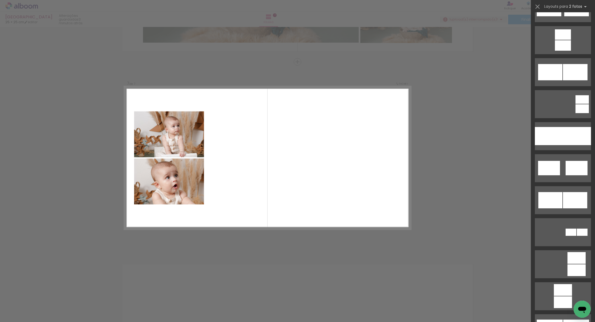
scroll to position [256, 0]
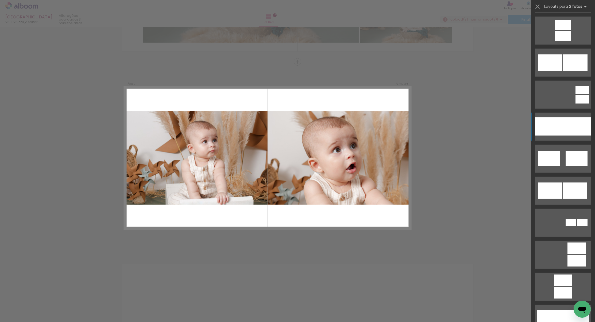
click at [573, 123] on div at bounding box center [577, 127] width 28 height 18
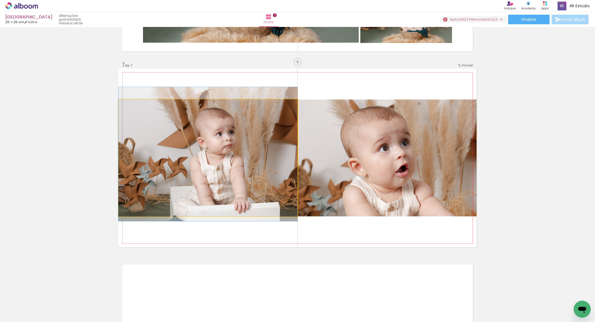
drag, startPoint x: 279, startPoint y: 183, endPoint x: 279, endPoint y: 170, distance: 12.8
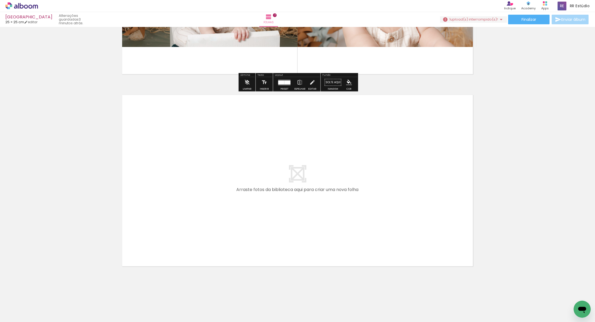
scroll to position [0, 673]
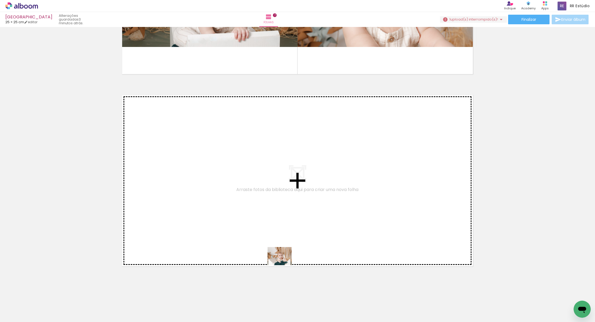
drag, startPoint x: 289, startPoint y: 307, endPoint x: 282, endPoint y: 260, distance: 47.7
click at [282, 260] on quentale-workspace at bounding box center [297, 161] width 595 height 322
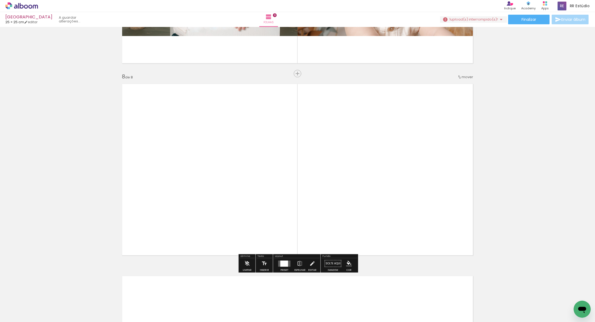
scroll to position [1320, 0]
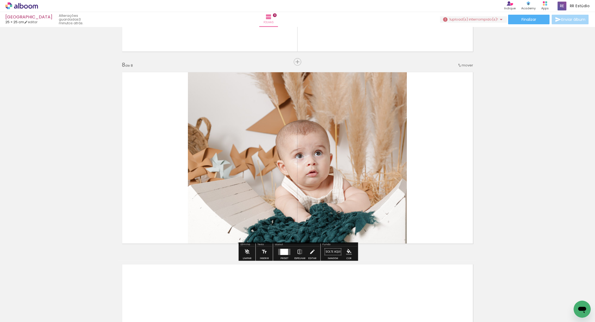
click at [233, 71] on paper-button "P&B" at bounding box center [232, 74] width 8 height 8
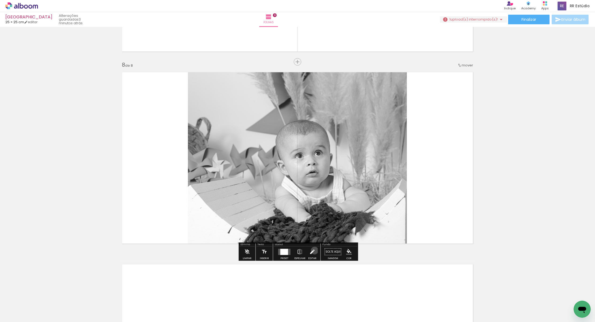
click at [313, 251] on iron-icon at bounding box center [312, 252] width 6 height 11
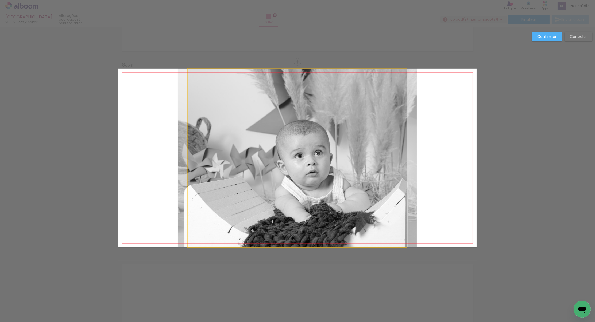
click at [330, 224] on quentale-photo at bounding box center [297, 158] width 219 height 179
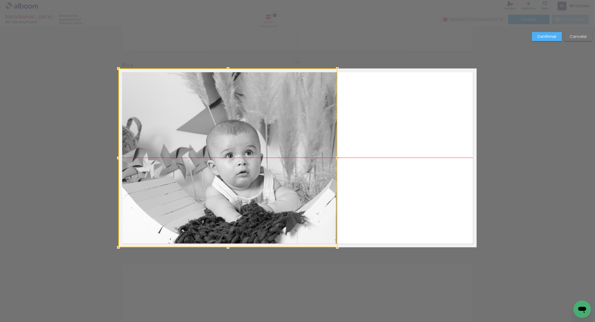
drag, startPoint x: 337, startPoint y: 218, endPoint x: 276, endPoint y: 221, distance: 60.7
click at [276, 221] on div at bounding box center [227, 158] width 219 height 179
click at [533, 39] on paper-button "Confirmar" at bounding box center [547, 36] width 30 height 9
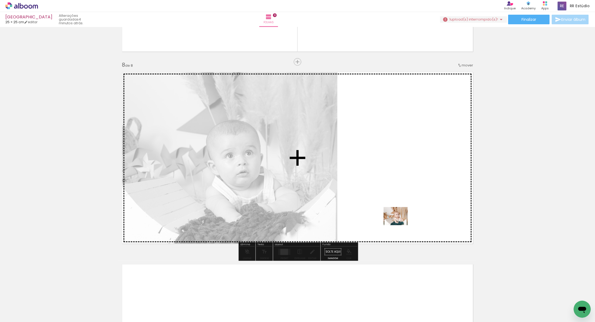
drag, startPoint x: 259, startPoint y: 300, endPoint x: 399, endPoint y: 223, distance: 160.3
click at [399, 223] on quentale-workspace at bounding box center [297, 161] width 595 height 322
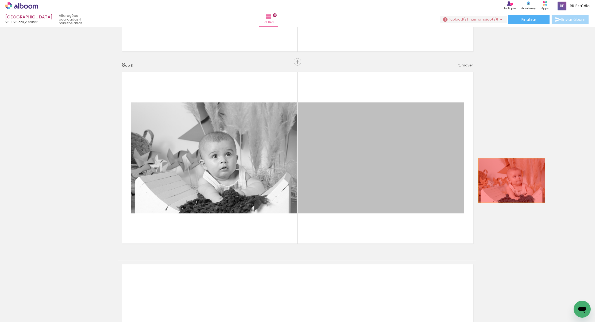
drag, startPoint x: 361, startPoint y: 183, endPoint x: 512, endPoint y: 181, distance: 150.7
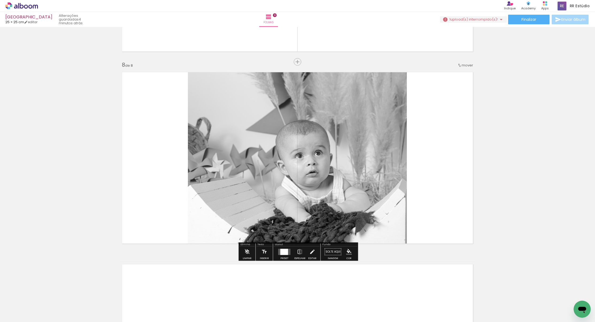
click at [311, 252] on iron-icon at bounding box center [312, 252] width 6 height 11
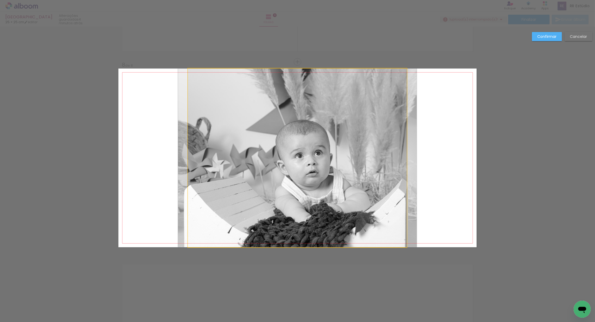
drag, startPoint x: 318, startPoint y: 234, endPoint x: 352, endPoint y: 225, distance: 35.2
click at [318, 234] on album-spread "8 de 8" at bounding box center [297, 158] width 358 height 179
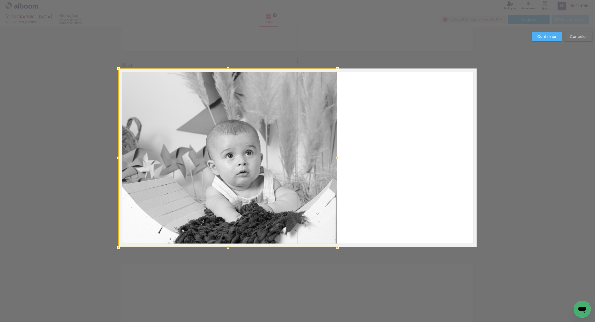
drag, startPoint x: 350, startPoint y: 225, endPoint x: 263, endPoint y: 234, distance: 86.7
click at [263, 235] on div at bounding box center [227, 158] width 219 height 179
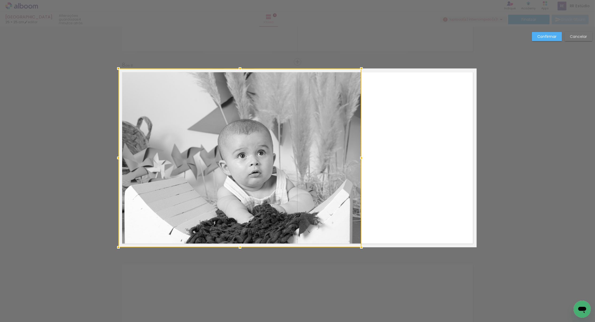
drag, startPoint x: 337, startPoint y: 156, endPoint x: 382, endPoint y: 154, distance: 44.6
click at [382, 154] on album-spread "8 de 8" at bounding box center [297, 158] width 358 height 179
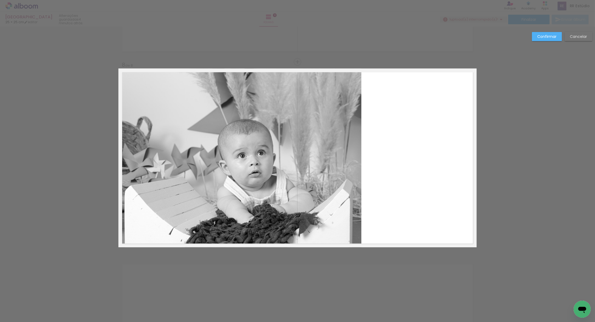
click at [0, 0] on slot "Confirmar" at bounding box center [0, 0] width 0 height 0
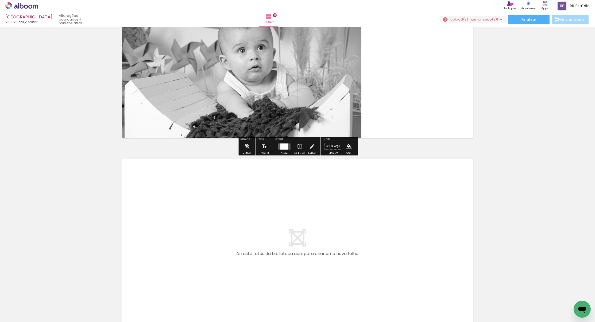
scroll to position [1454, 0]
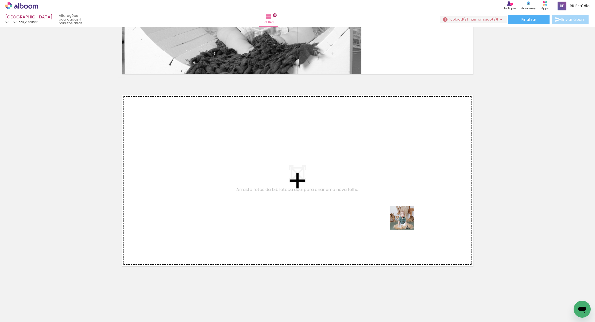
click at [406, 222] on quentale-workspace at bounding box center [297, 161] width 595 height 322
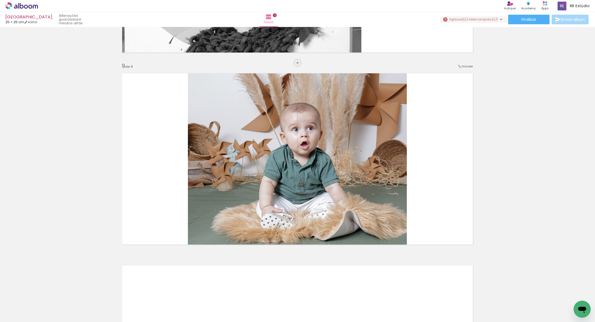
scroll to position [1513, 0]
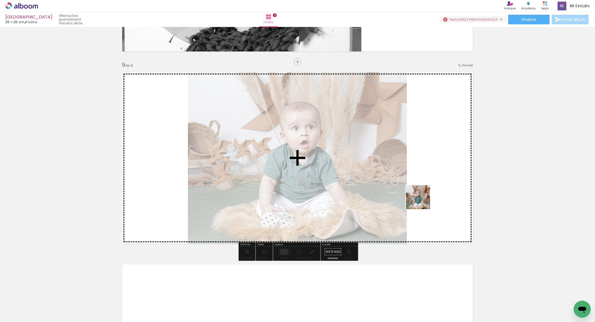
click at [422, 201] on quentale-workspace at bounding box center [297, 161] width 595 height 322
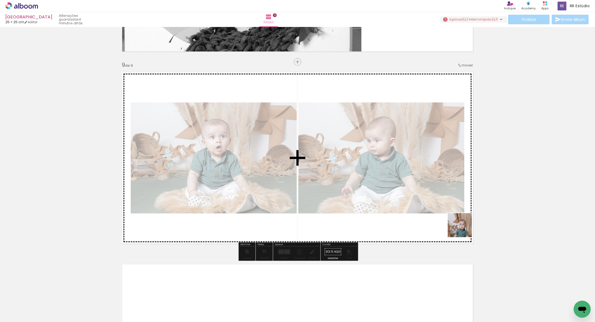
click at [463, 229] on quentale-workspace at bounding box center [297, 161] width 595 height 322
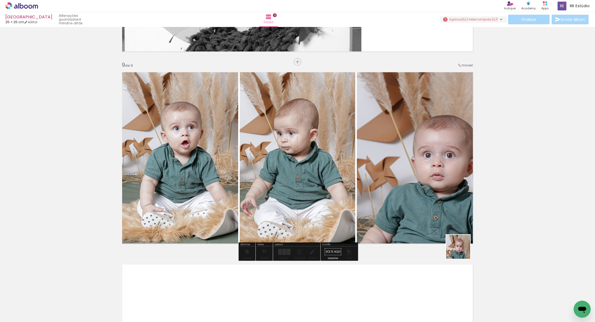
drag, startPoint x: 496, startPoint y: 280, endPoint x: 442, endPoint y: 223, distance: 78.8
click at [442, 223] on quentale-workspace at bounding box center [297, 161] width 595 height 322
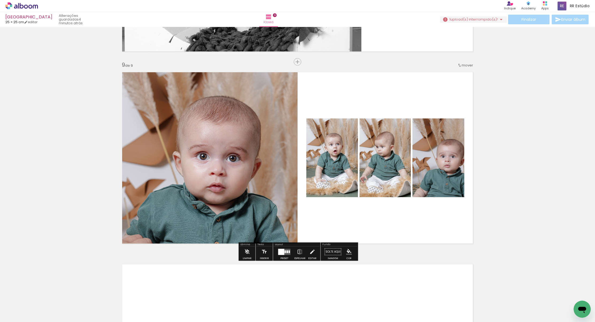
scroll to position [0, 916]
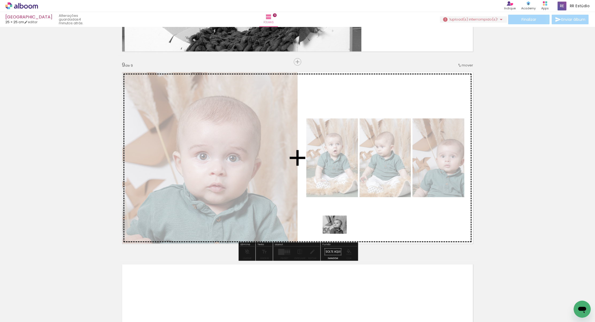
drag, startPoint x: 315, startPoint y: 303, endPoint x: 338, endPoint y: 232, distance: 75.3
click at [338, 232] on quentale-workspace at bounding box center [297, 161] width 595 height 322
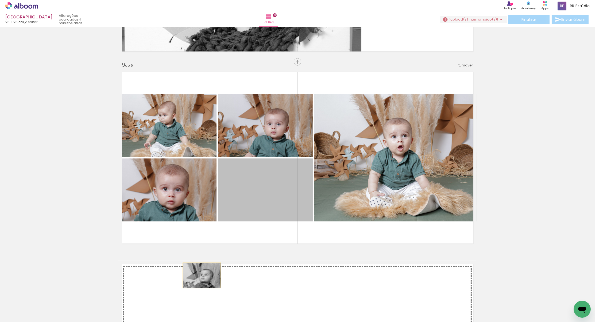
drag, startPoint x: 281, startPoint y: 201, endPoint x: 202, endPoint y: 276, distance: 108.7
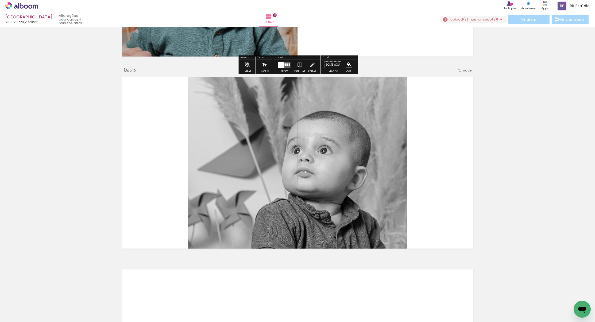
scroll to position [1705, 0]
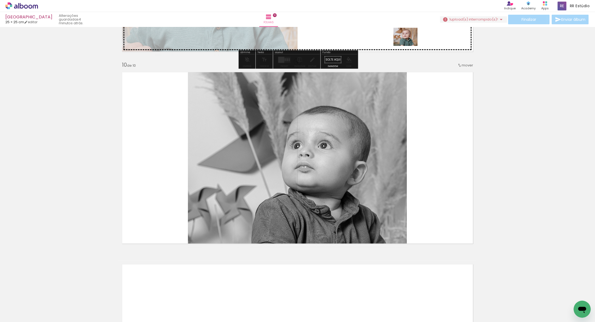
drag, startPoint x: 339, startPoint y: 306, endPoint x: 409, endPoint y: 44, distance: 271.4
click at [409, 44] on quentale-workspace at bounding box center [297, 161] width 595 height 322
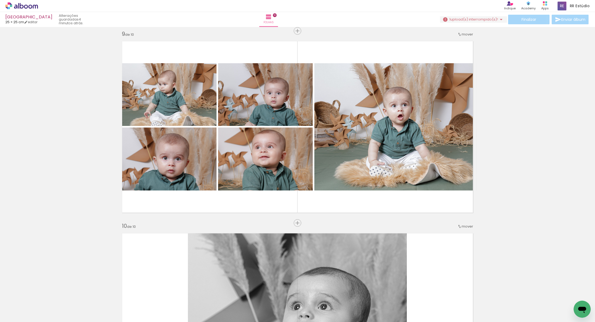
scroll to position [1507, 0]
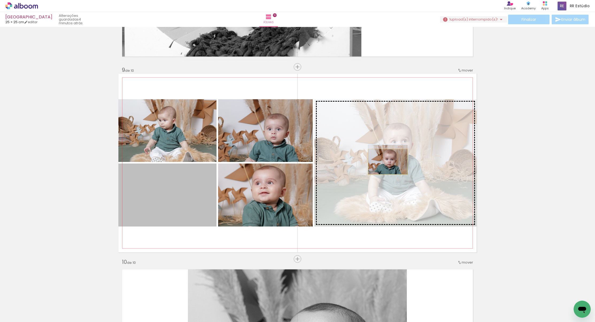
drag, startPoint x: 189, startPoint y: 203, endPoint x: 388, endPoint y: 162, distance: 203.0
click at [0, 0] on slot at bounding box center [0, 0] width 0 height 0
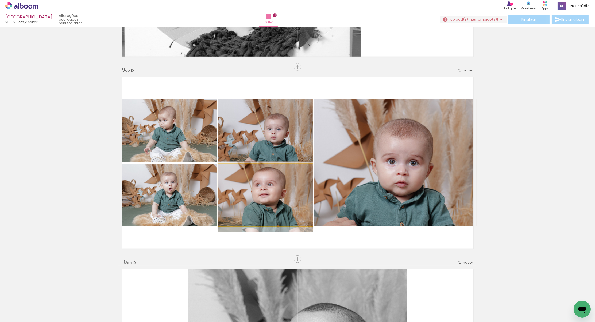
drag, startPoint x: 268, startPoint y: 193, endPoint x: 203, endPoint y: 194, distance: 64.9
click at [0, 0] on slot at bounding box center [0, 0] width 0 height 0
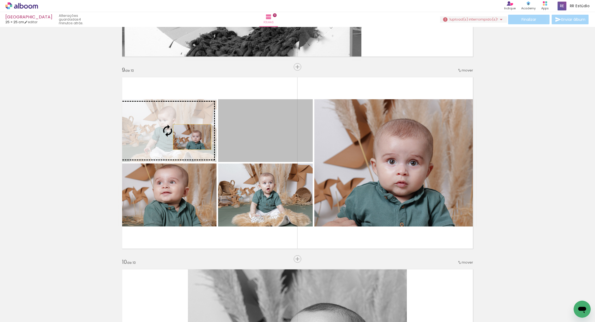
drag, startPoint x: 256, startPoint y: 137, endPoint x: 182, endPoint y: 137, distance: 73.5
click at [0, 0] on slot at bounding box center [0, 0] width 0 height 0
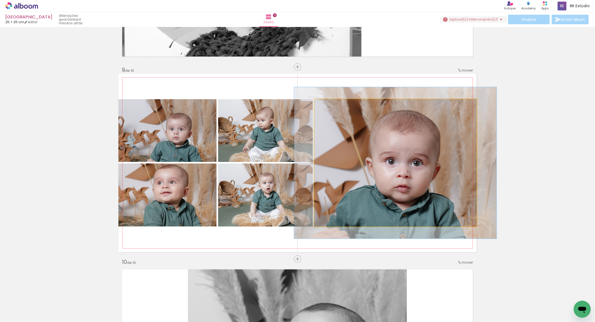
drag, startPoint x: 328, startPoint y: 105, endPoint x: 333, endPoint y: 107, distance: 5.6
type paper-slider "119"
click at [332, 106] on div at bounding box center [330, 105] width 5 height 5
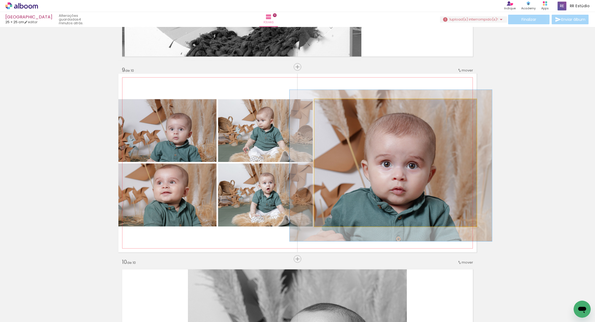
drag, startPoint x: 371, startPoint y: 128, endPoint x: 369, endPoint y: 129, distance: 3.0
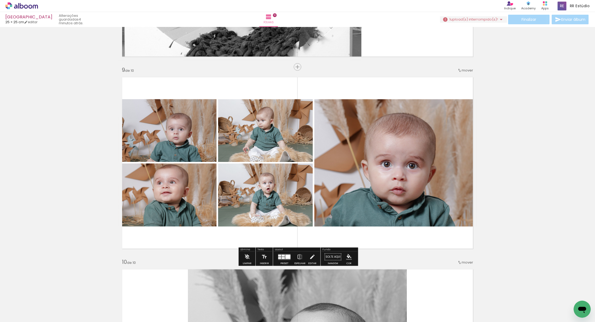
click at [0, 0] on slot "P&B" at bounding box center [0, 0] width 0 height 0
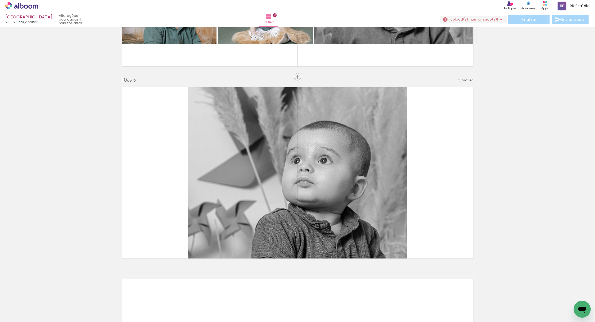
scroll to position [1695, 0]
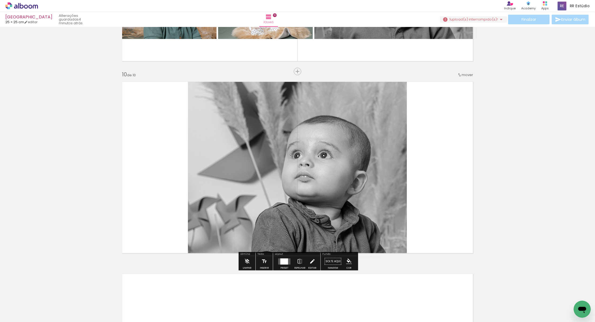
click at [310, 263] on iron-icon at bounding box center [312, 261] width 6 height 11
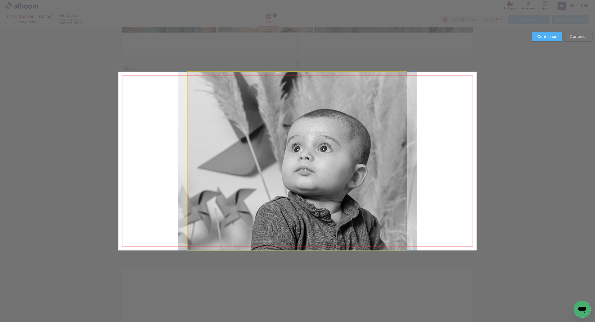
click at [318, 239] on quentale-photo at bounding box center [297, 161] width 219 height 179
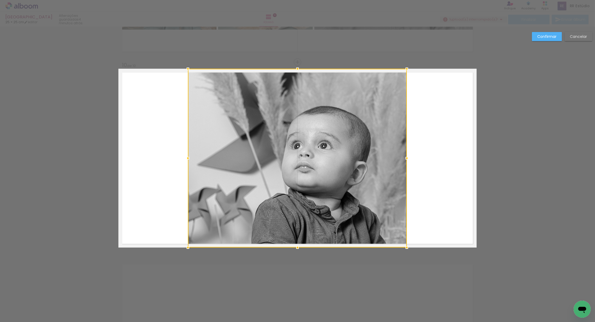
scroll to position [1705, 0]
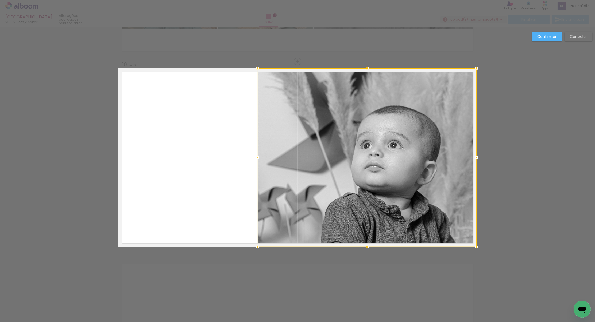
drag, startPoint x: 359, startPoint y: 229, endPoint x: 407, endPoint y: 233, distance: 48.0
click at [407, 233] on div at bounding box center [367, 157] width 219 height 179
click at [556, 36] on paper-button "Confirmar" at bounding box center [547, 36] width 30 height 9
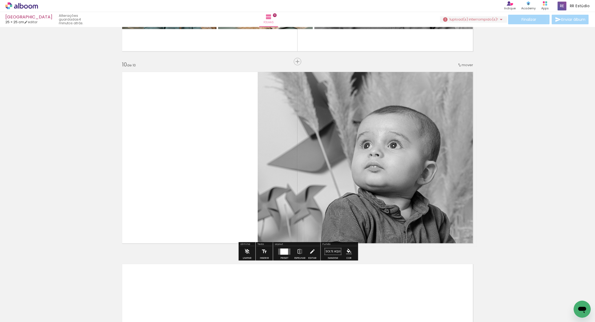
drag, startPoint x: 299, startPoint y: 163, endPoint x: 303, endPoint y: 183, distance: 20.9
click at [300, 163] on div at bounding box center [367, 157] width 239 height 179
click at [311, 255] on iron-icon at bounding box center [312, 252] width 6 height 11
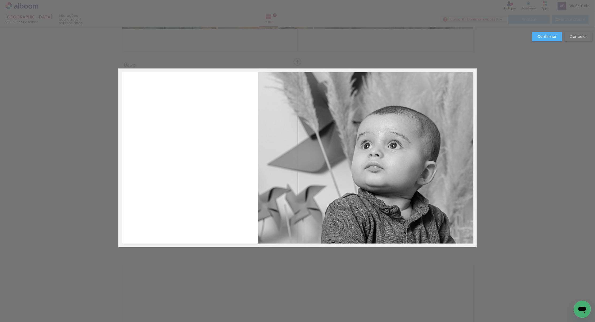
click at [279, 189] on quentale-photo at bounding box center [367, 158] width 219 height 179
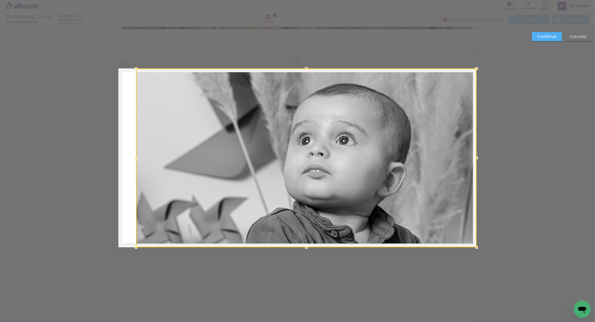
drag, startPoint x: 253, startPoint y: 160, endPoint x: 123, endPoint y: 171, distance: 130.9
click at [123, 171] on album-spread "10 de 10" at bounding box center [297, 158] width 358 height 179
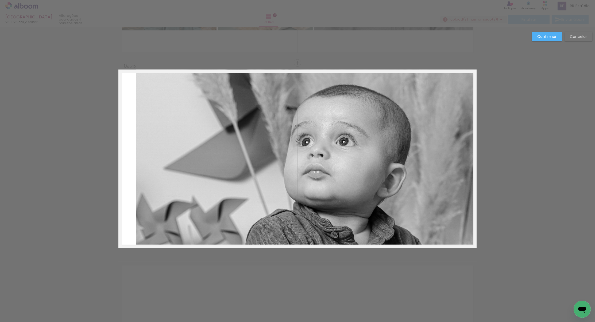
click at [169, 168] on album-spread "10 de 10" at bounding box center [297, 159] width 358 height 179
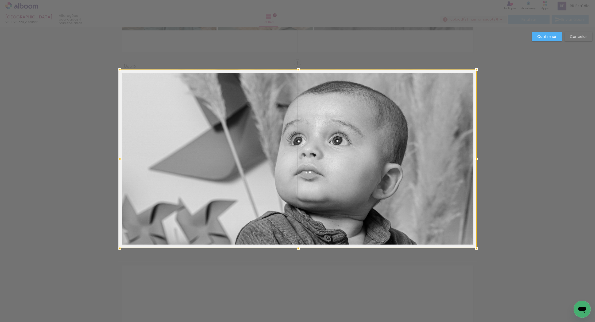
drag, startPoint x: 135, startPoint y: 159, endPoint x: 148, endPoint y: 164, distance: 13.9
drag, startPoint x: 196, startPoint y: 161, endPoint x: 200, endPoint y: 159, distance: 5.3
click at [196, 161] on div at bounding box center [298, 159] width 357 height 179
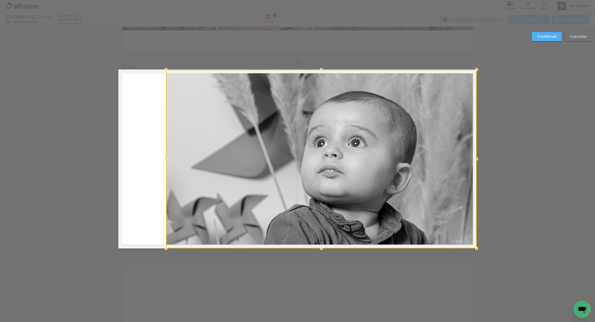
drag, startPoint x: 125, startPoint y: 161, endPoint x: 188, endPoint y: 164, distance: 63.4
click at [188, 164] on div at bounding box center [321, 159] width 310 height 179
click at [0, 0] on slot "Confirmar" at bounding box center [0, 0] width 0 height 0
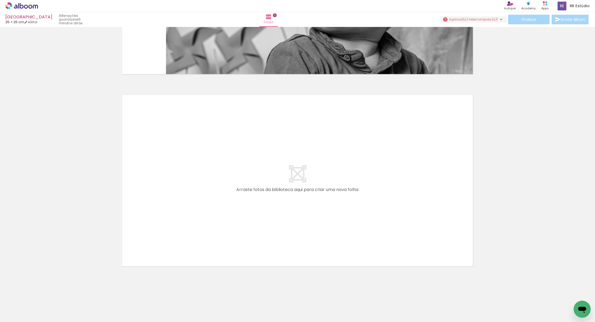
scroll to position [0, 1136]
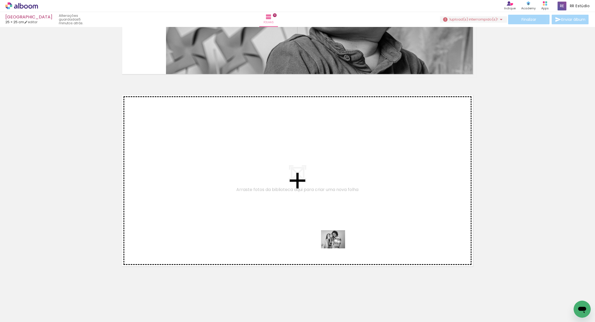
drag, startPoint x: 329, startPoint y: 307, endPoint x: 337, endPoint y: 245, distance: 62.2
click at [337, 245] on quentale-workspace at bounding box center [297, 161] width 595 height 322
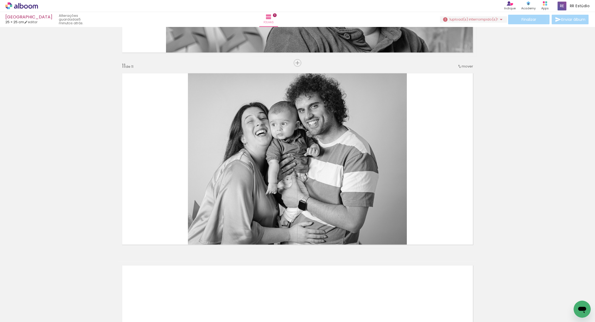
scroll to position [1897, 0]
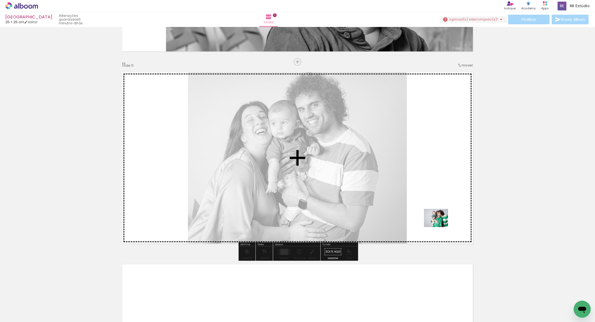
drag, startPoint x: 390, startPoint y: 302, endPoint x: 440, endPoint y: 225, distance: 91.5
click at [440, 225] on quentale-workspace at bounding box center [297, 161] width 595 height 322
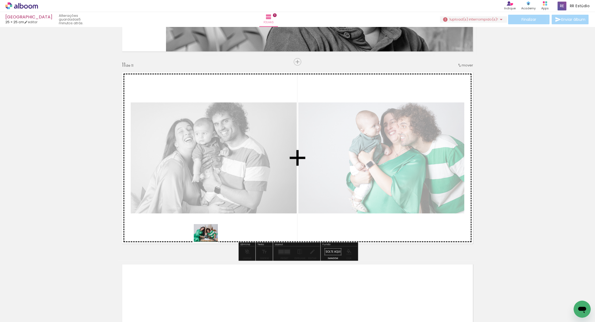
drag, startPoint x: 193, startPoint y: 279, endPoint x: 210, endPoint y: 240, distance: 42.9
click at [210, 240] on quentale-workspace at bounding box center [297, 161] width 595 height 322
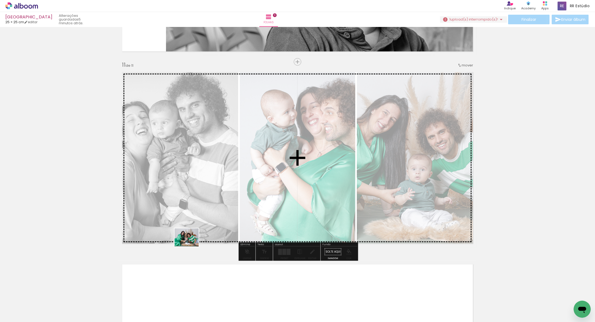
drag, startPoint x: 176, startPoint y: 267, endPoint x: 220, endPoint y: 256, distance: 45.4
click at [192, 240] on quentale-workspace at bounding box center [297, 161] width 595 height 322
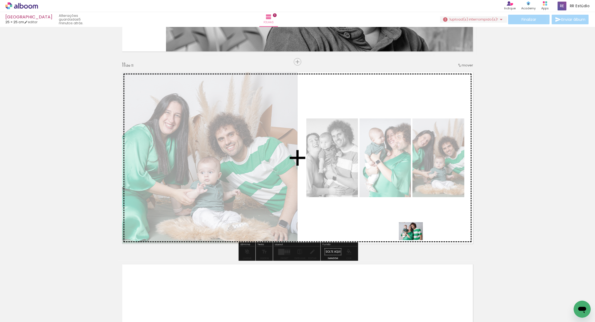
drag, startPoint x: 414, startPoint y: 258, endPoint x: 415, endPoint y: 239, distance: 19.5
click at [415, 239] on quentale-workspace at bounding box center [297, 161] width 595 height 322
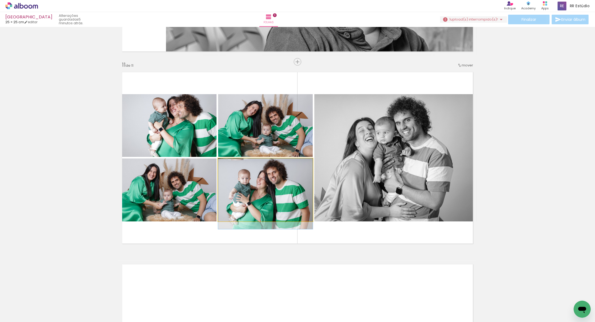
drag, startPoint x: 252, startPoint y: 190, endPoint x: 251, endPoint y: 202, distance: 12.3
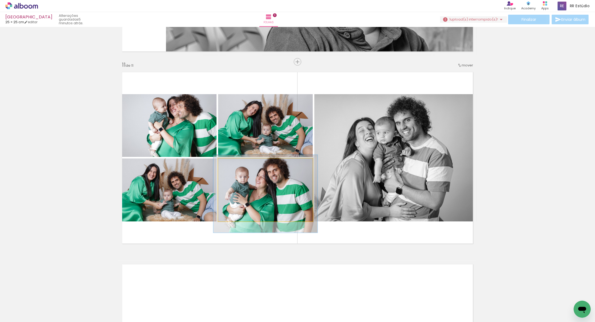
type paper-slider "110"
click at [233, 164] on div at bounding box center [232, 164] width 5 height 5
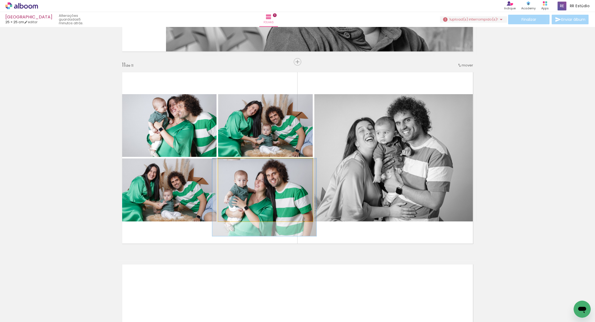
drag, startPoint x: 273, startPoint y: 188, endPoint x: 272, endPoint y: 193, distance: 5.9
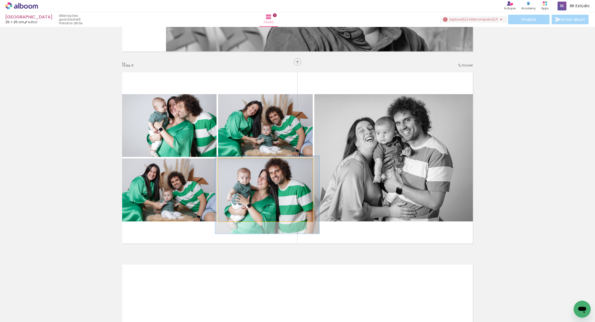
drag, startPoint x: 248, startPoint y: 207, endPoint x: 251, endPoint y: 204, distance: 3.8
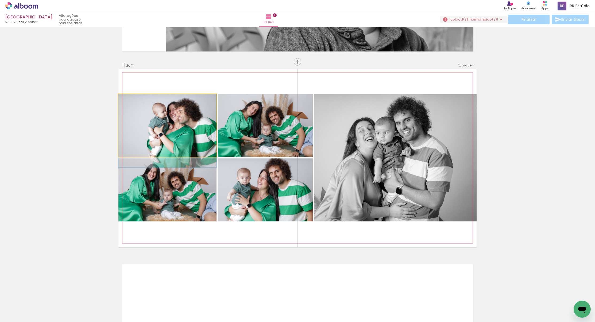
drag, startPoint x: 186, startPoint y: 121, endPoint x: 188, endPoint y: 129, distance: 8.1
type paper-slider "107"
click at [133, 100] on div at bounding box center [130, 100] width 5 height 5
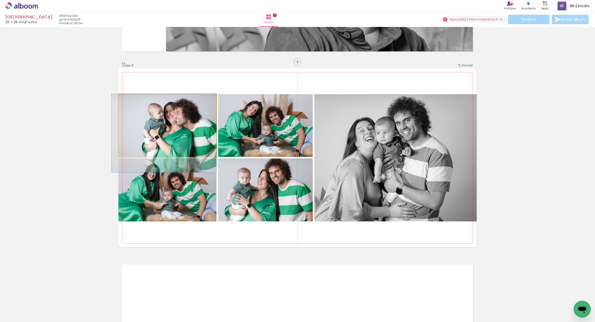
drag, startPoint x: 189, startPoint y: 123, endPoint x: 184, endPoint y: 126, distance: 5.2
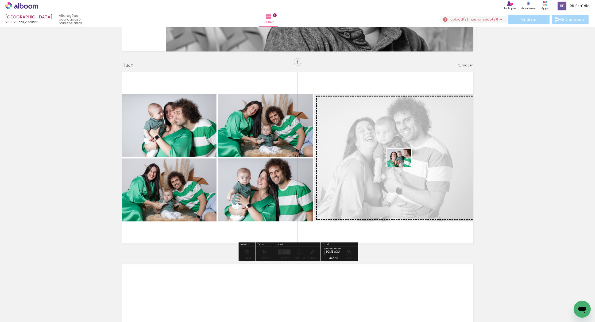
drag, startPoint x: 335, startPoint y: 258, endPoint x: 403, endPoint y: 165, distance: 115.2
click at [403, 165] on quentale-workspace at bounding box center [297, 161] width 595 height 322
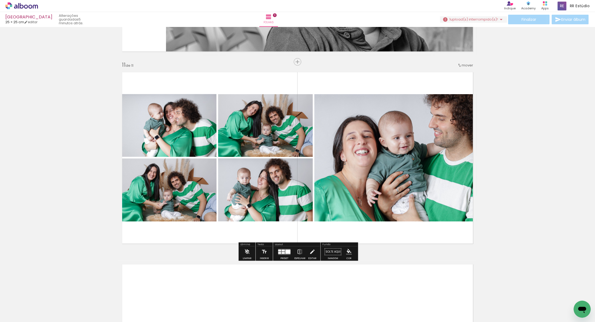
click at [344, 112] on quentale-photo at bounding box center [395, 157] width 162 height 127
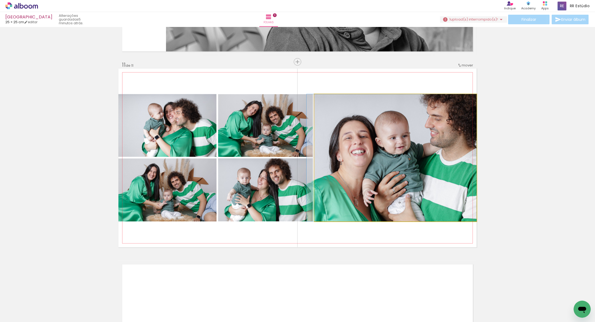
drag, startPoint x: 424, startPoint y: 126, endPoint x: 406, endPoint y: 128, distance: 18.3
click at [406, 128] on div at bounding box center [391, 157] width 170 height 127
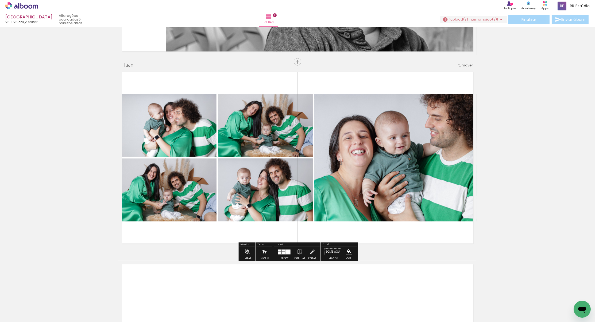
click at [0, 0] on slot "P&B" at bounding box center [0, 0] width 0 height 0
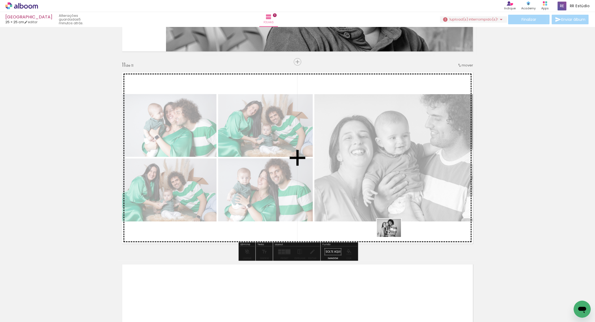
drag, startPoint x: 382, startPoint y: 246, endPoint x: 392, endPoint y: 235, distance: 15.5
click at [392, 235] on quentale-workspace at bounding box center [297, 161] width 595 height 322
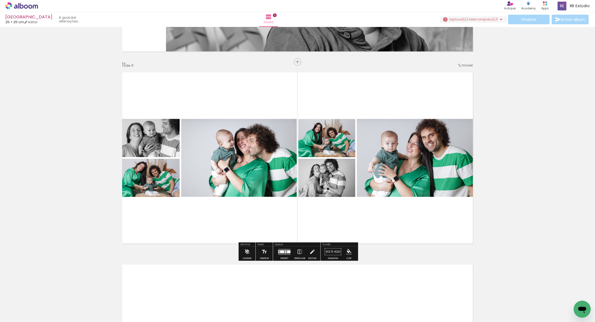
click at [287, 251] on div at bounding box center [288, 252] width 3 height 3
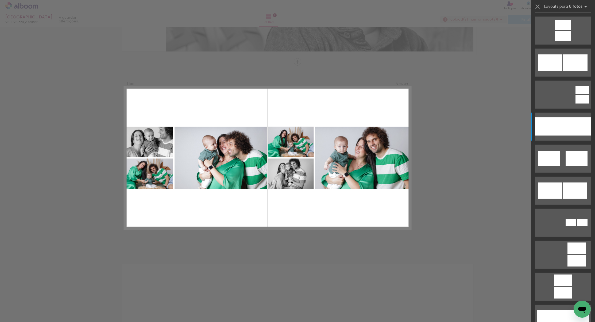
scroll to position [0, 0]
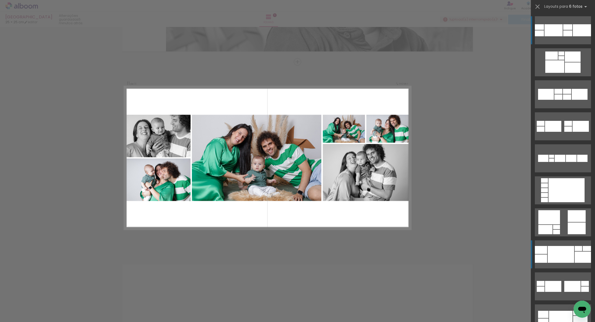
click at [576, 241] on quentale-layouter at bounding box center [563, 255] width 56 height 28
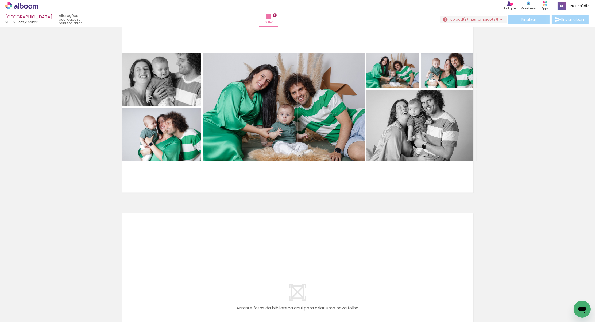
scroll to position [1899, 0]
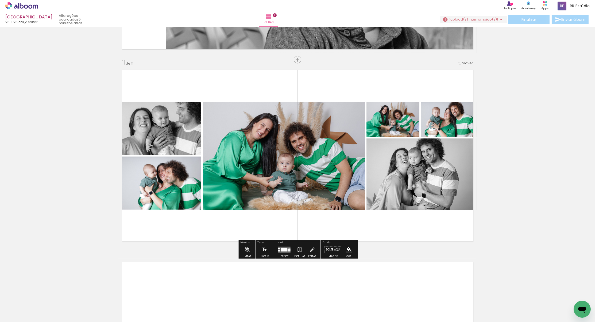
click at [284, 250] on div at bounding box center [284, 250] width 6 height 4
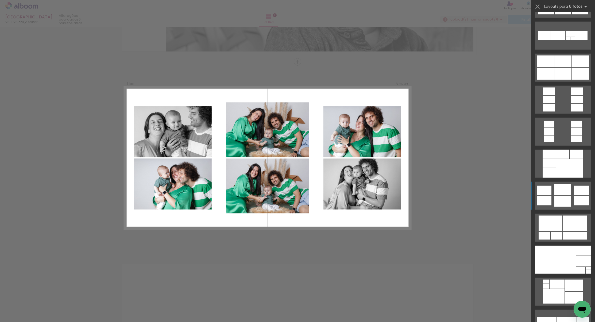
scroll to position [1330, 0]
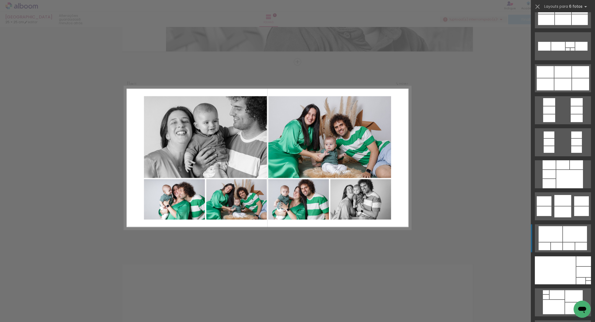
click at [566, 243] on div at bounding box center [569, 247] width 12 height 8
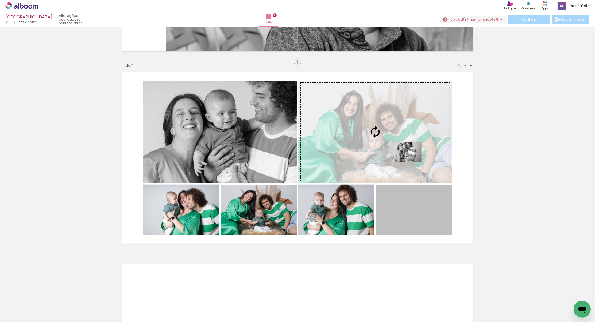
drag, startPoint x: 411, startPoint y: 170, endPoint x: 405, endPoint y: 149, distance: 21.3
click at [0, 0] on slot at bounding box center [0, 0] width 0 height 0
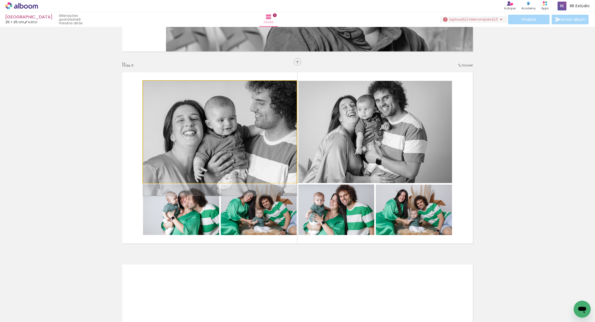
drag, startPoint x: 250, startPoint y: 138, endPoint x: 247, endPoint y: 149, distance: 10.4
click at [246, 148] on div at bounding box center [220, 138] width 154 height 115
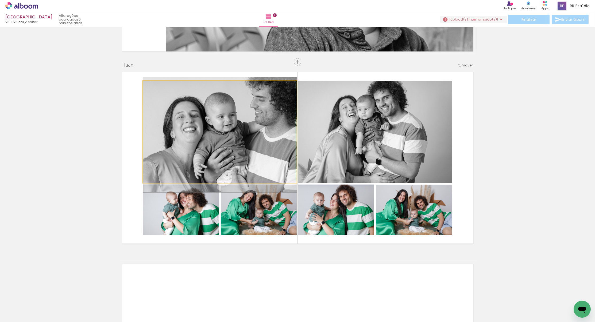
drag, startPoint x: 238, startPoint y: 153, endPoint x: 238, endPoint y: 150, distance: 3.5
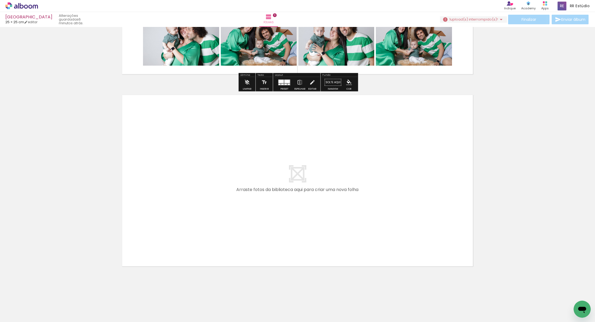
scroll to position [0, 1513]
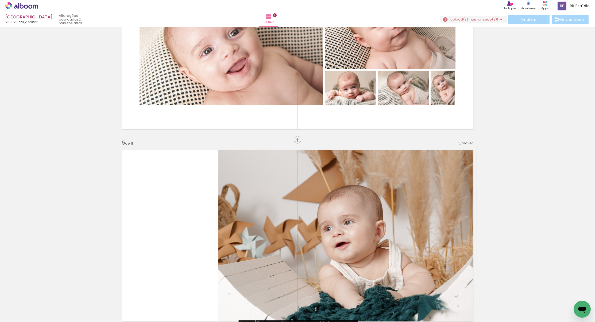
scroll to position [630, 0]
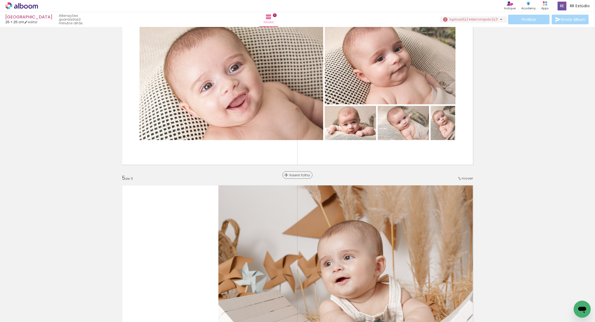
click at [296, 174] on span "Inserir folha" at bounding box center [299, 175] width 21 height 3
